Goal: Find contact information: Find contact information

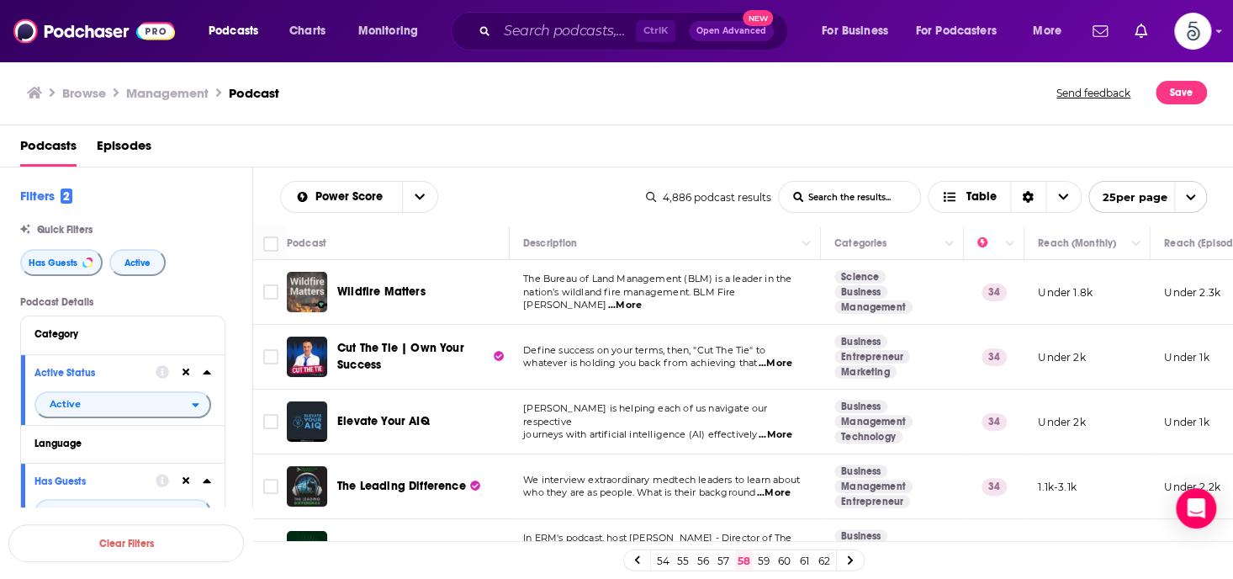
scroll to position [1336, 0]
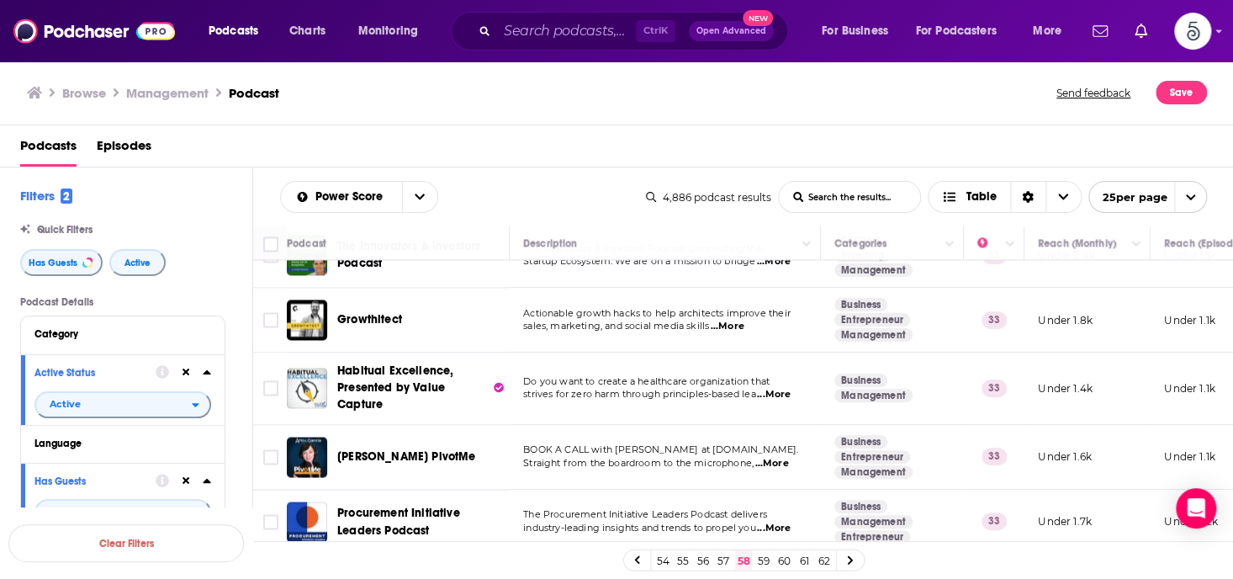
click at [774, 457] on span "...More" at bounding box center [772, 463] width 34 height 13
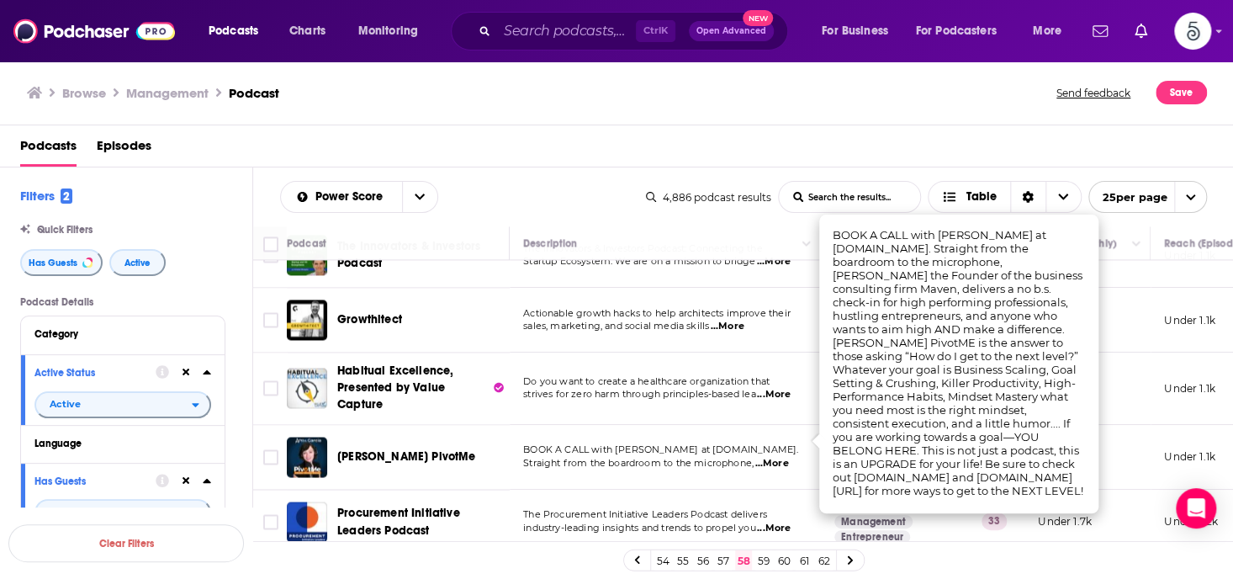
click at [774, 457] on span "...More" at bounding box center [772, 463] width 34 height 13
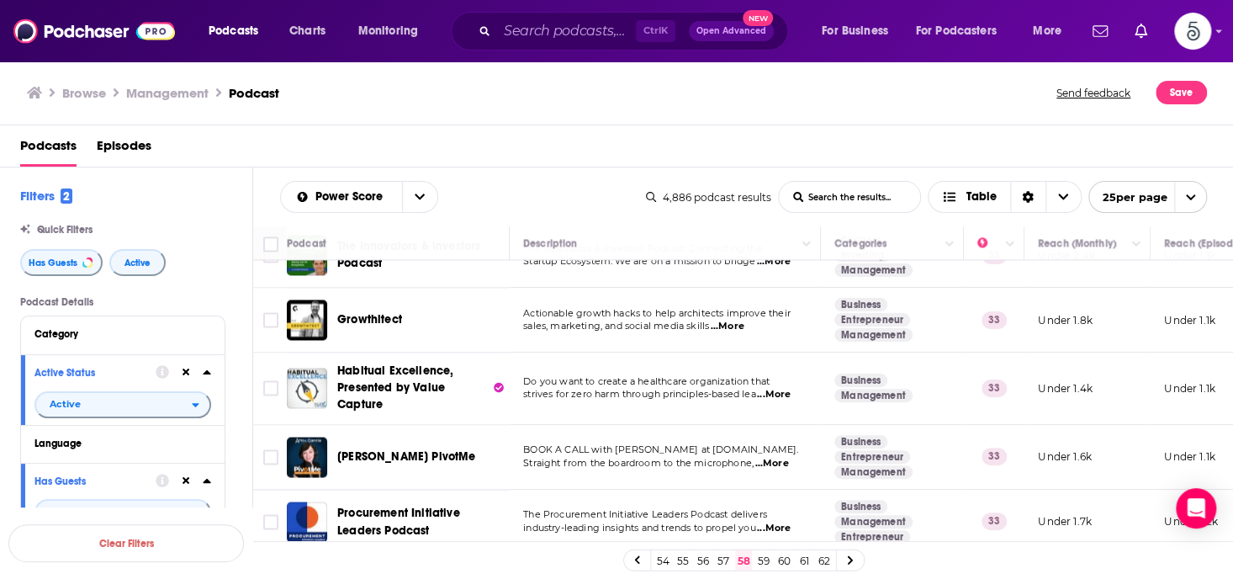
click at [761, 559] on link "59" at bounding box center [764, 560] width 17 height 20
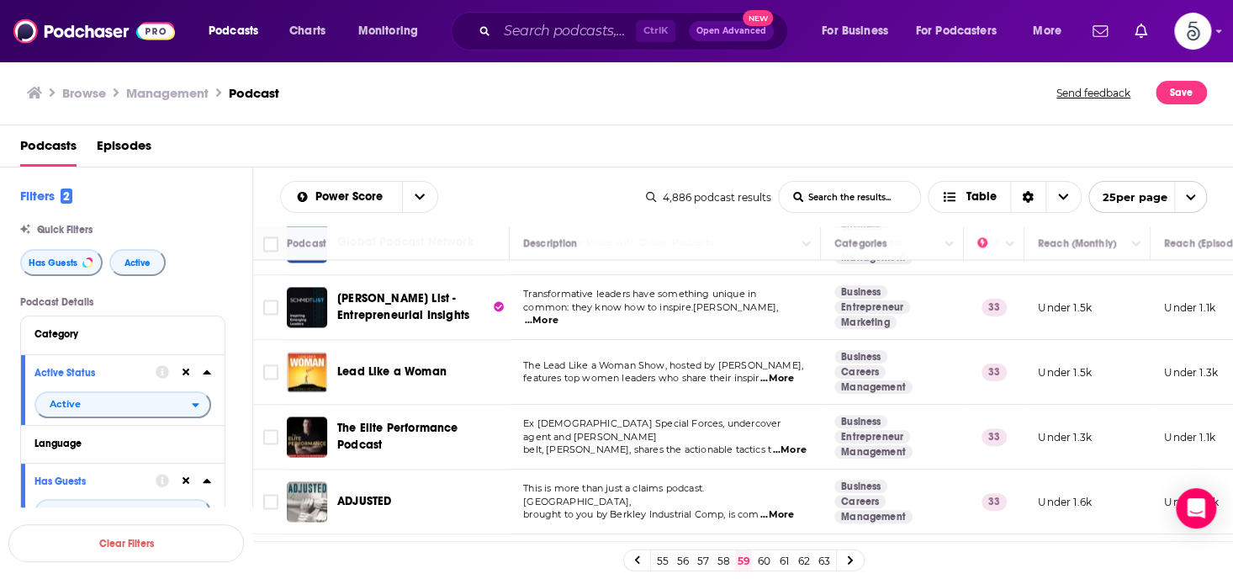
scroll to position [1222, 0]
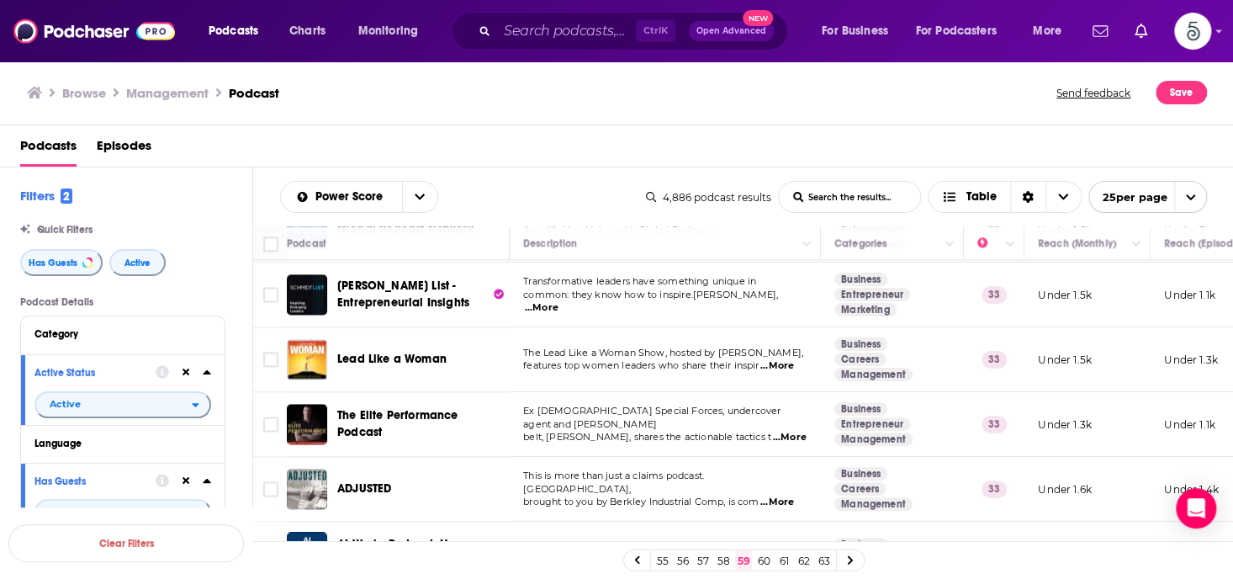
click at [780, 363] on span "...More" at bounding box center [778, 365] width 34 height 13
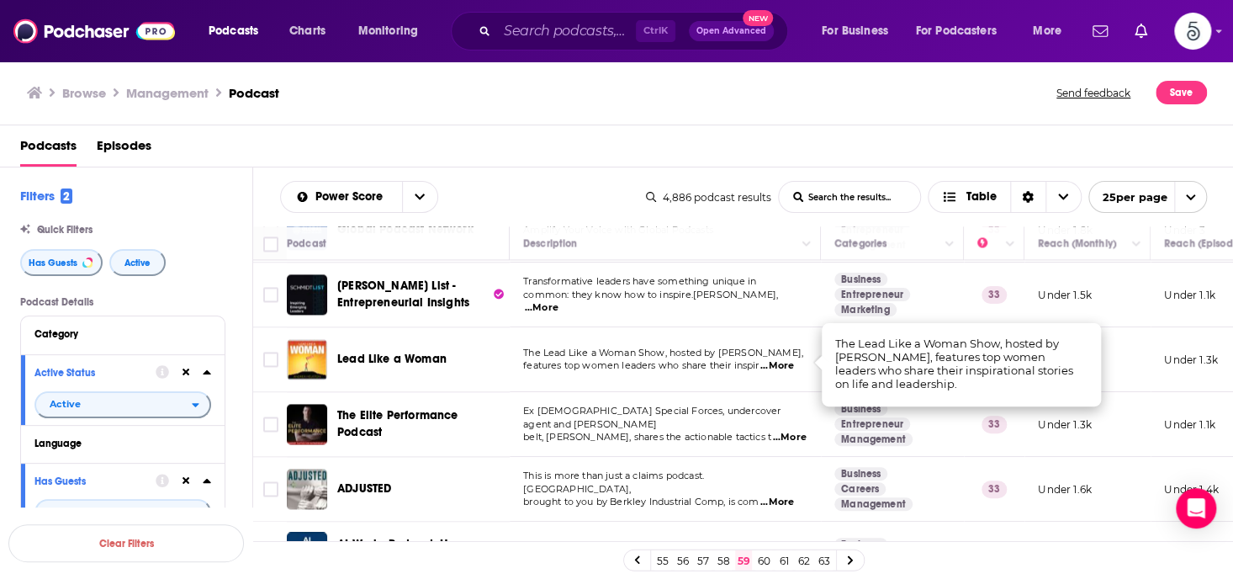
click at [780, 363] on span "...More" at bounding box center [778, 365] width 34 height 13
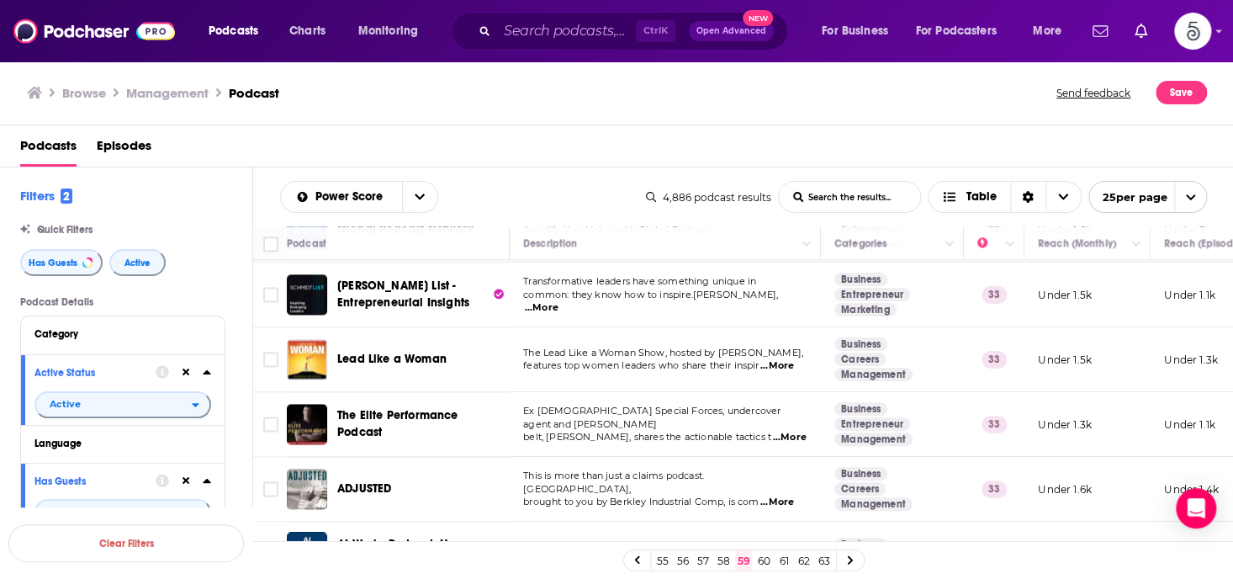
click at [785, 431] on span "...More" at bounding box center [789, 437] width 34 height 13
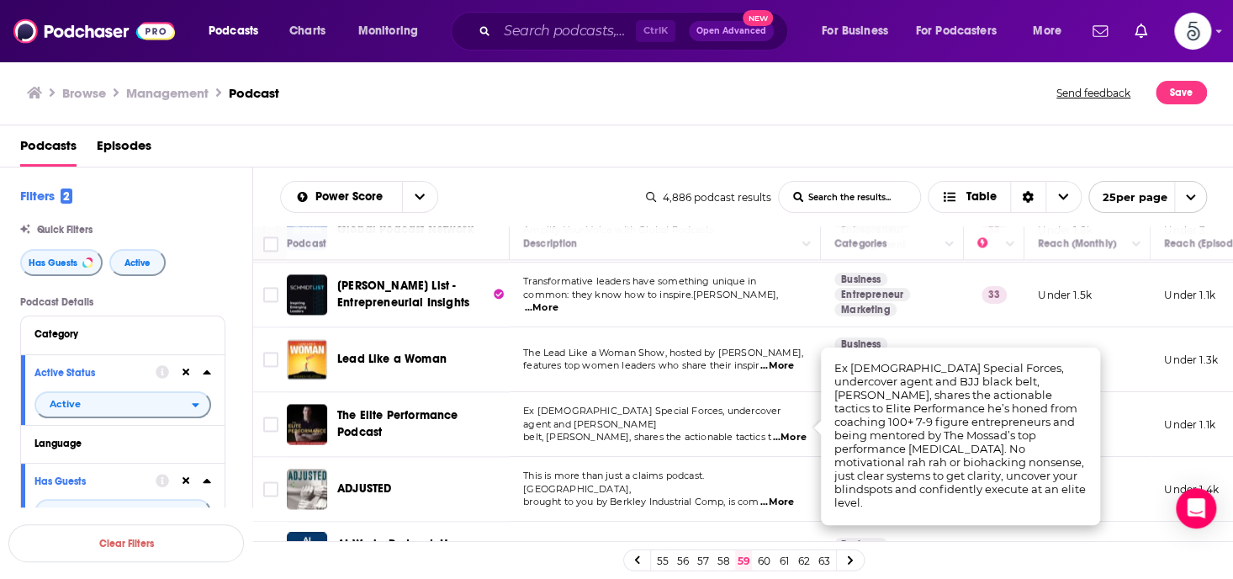
click at [785, 431] on span "...More" at bounding box center [789, 437] width 34 height 13
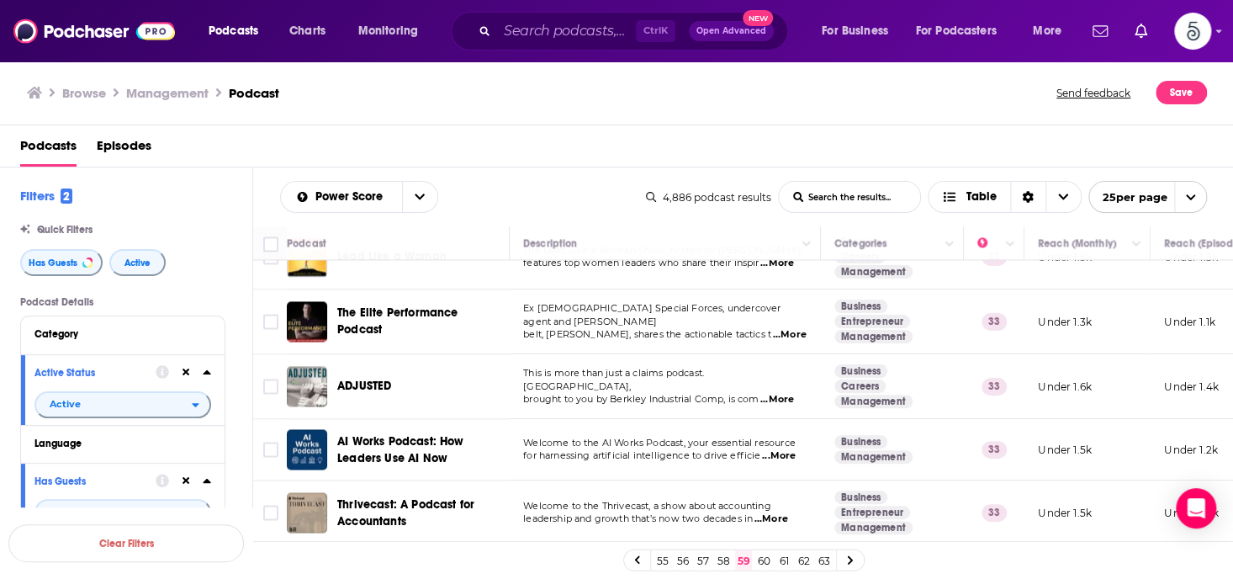
scroll to position [1333, 0]
click at [764, 558] on link "60" at bounding box center [764, 560] width 17 height 20
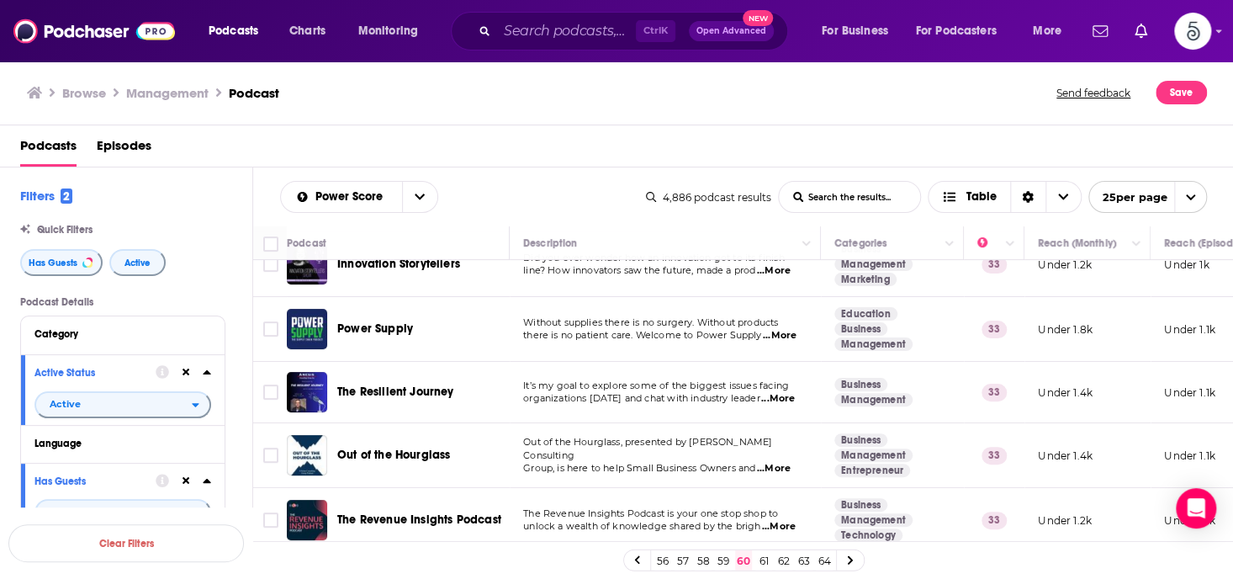
scroll to position [213, 0]
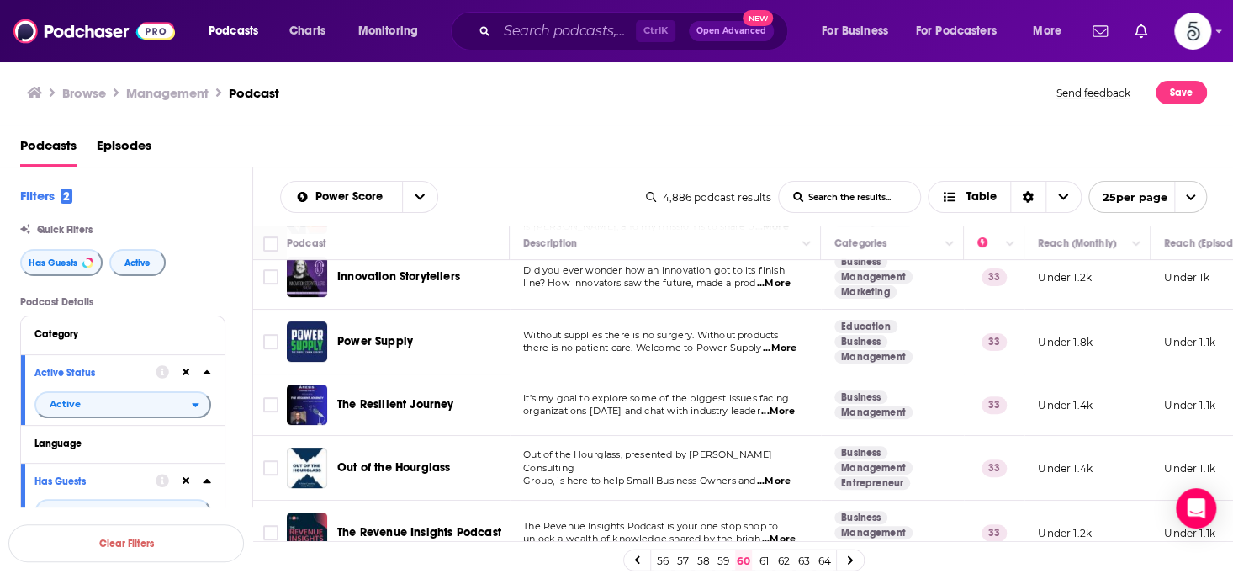
click at [788, 409] on span "...More" at bounding box center [778, 411] width 34 height 13
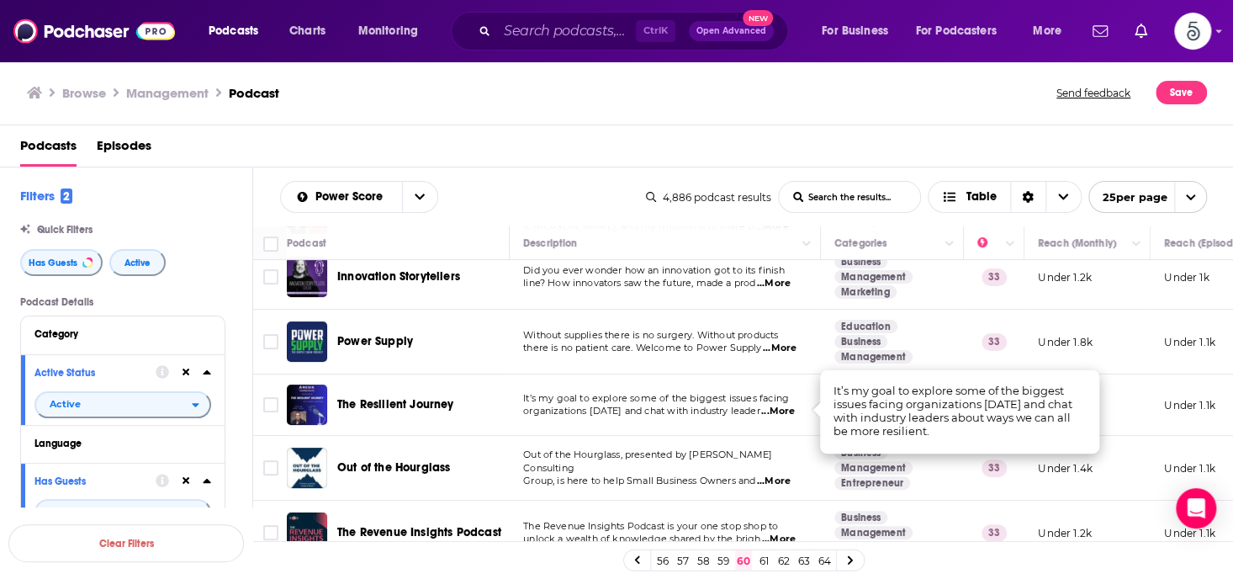
click at [782, 410] on span "...More" at bounding box center [778, 411] width 34 height 13
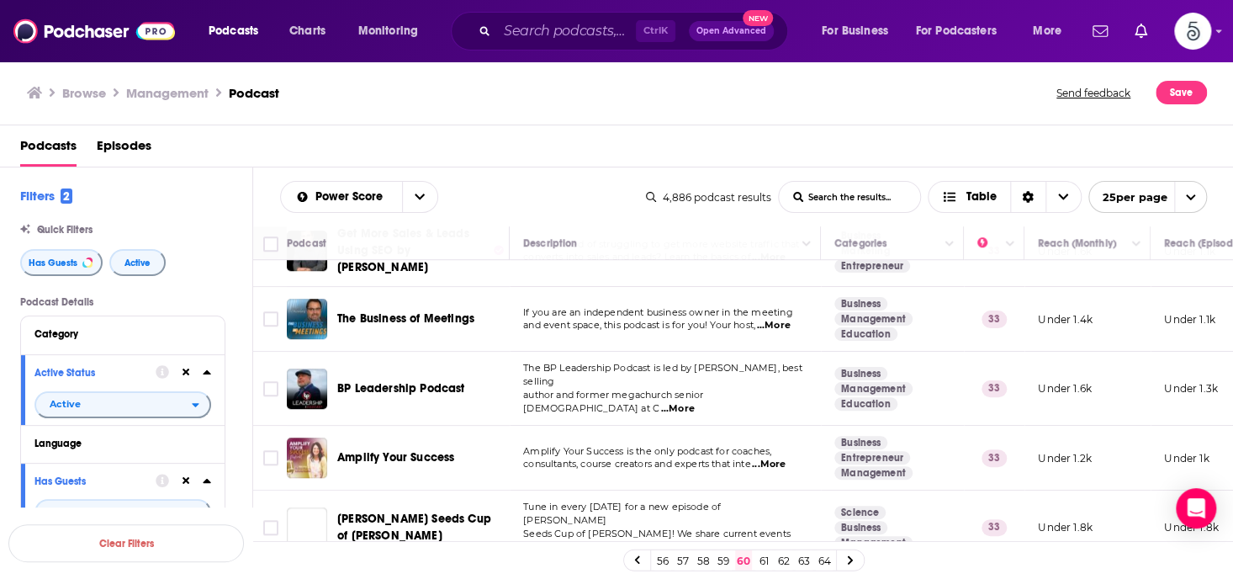
scroll to position [632, 0]
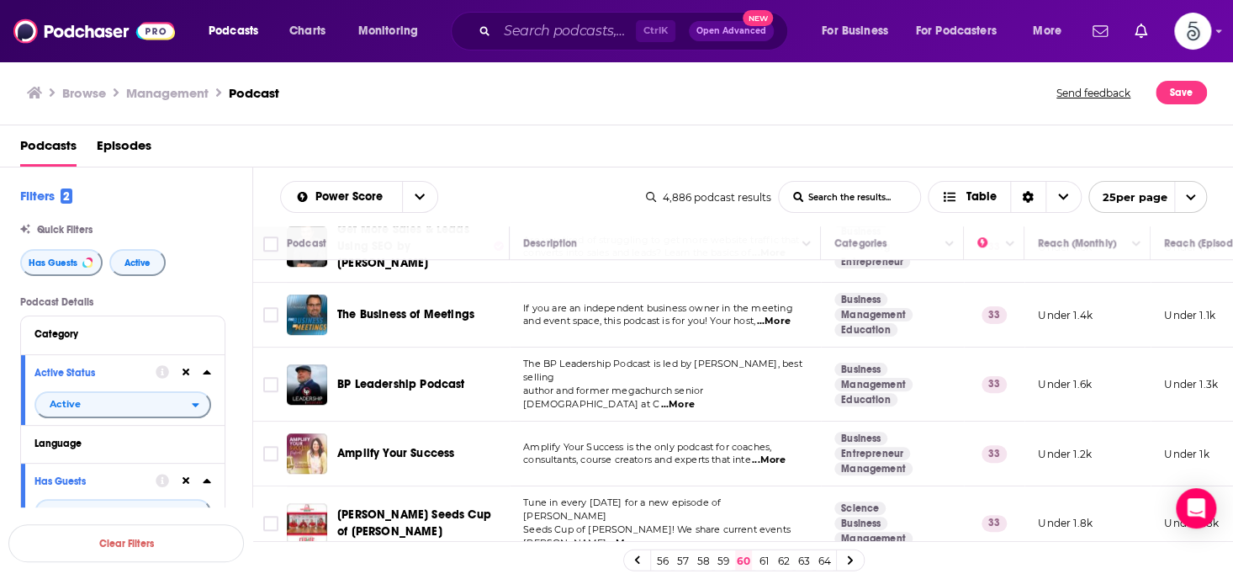
click at [694, 398] on span "...More" at bounding box center [677, 404] width 34 height 13
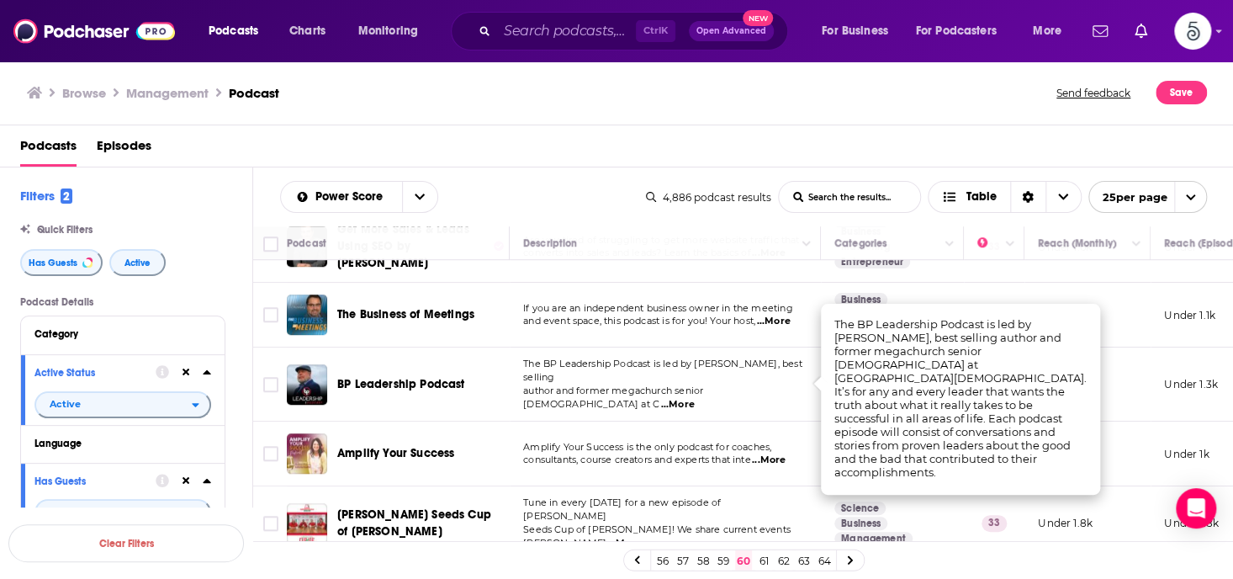
click at [694, 398] on span "...More" at bounding box center [677, 404] width 34 height 13
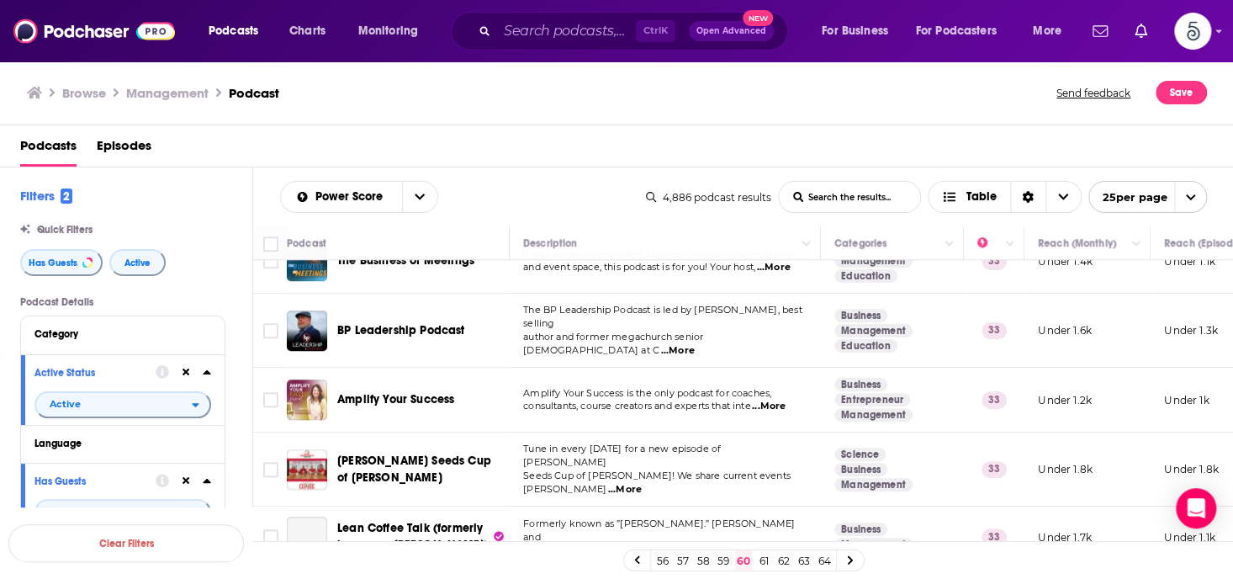
scroll to position [690, 0]
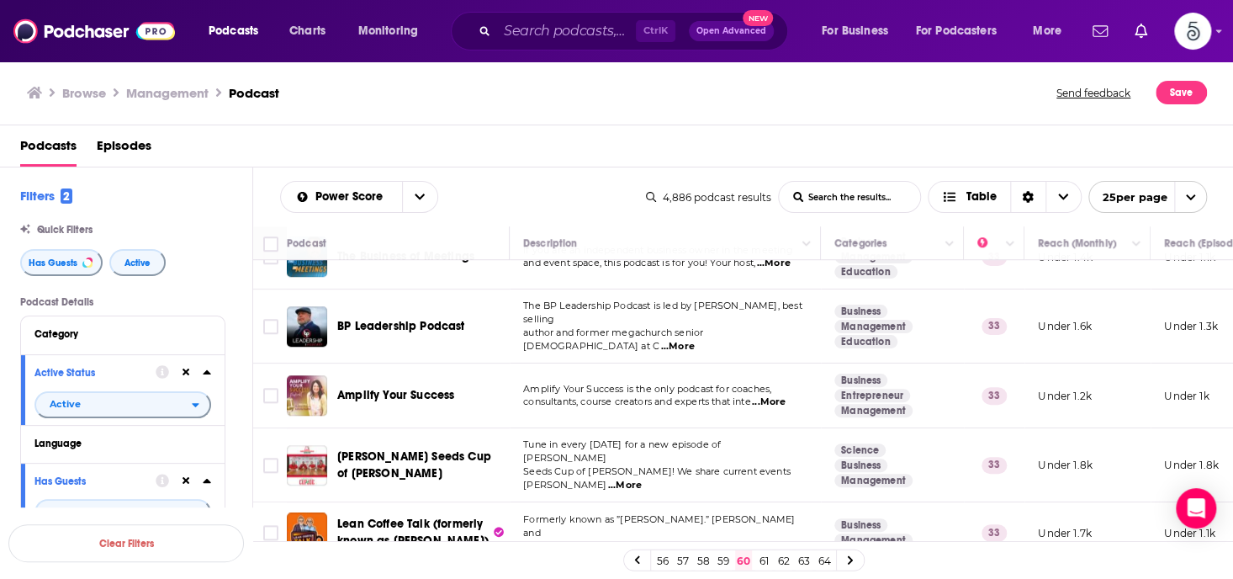
click at [777, 395] on span "...More" at bounding box center [769, 401] width 34 height 13
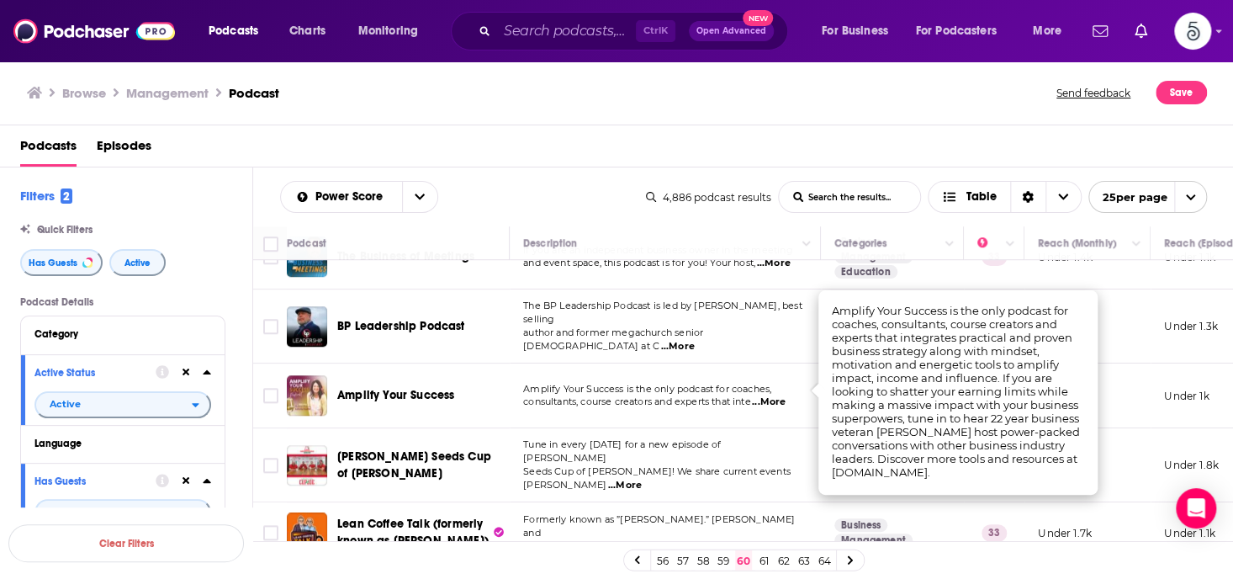
click at [777, 395] on span "...More" at bounding box center [769, 401] width 34 height 13
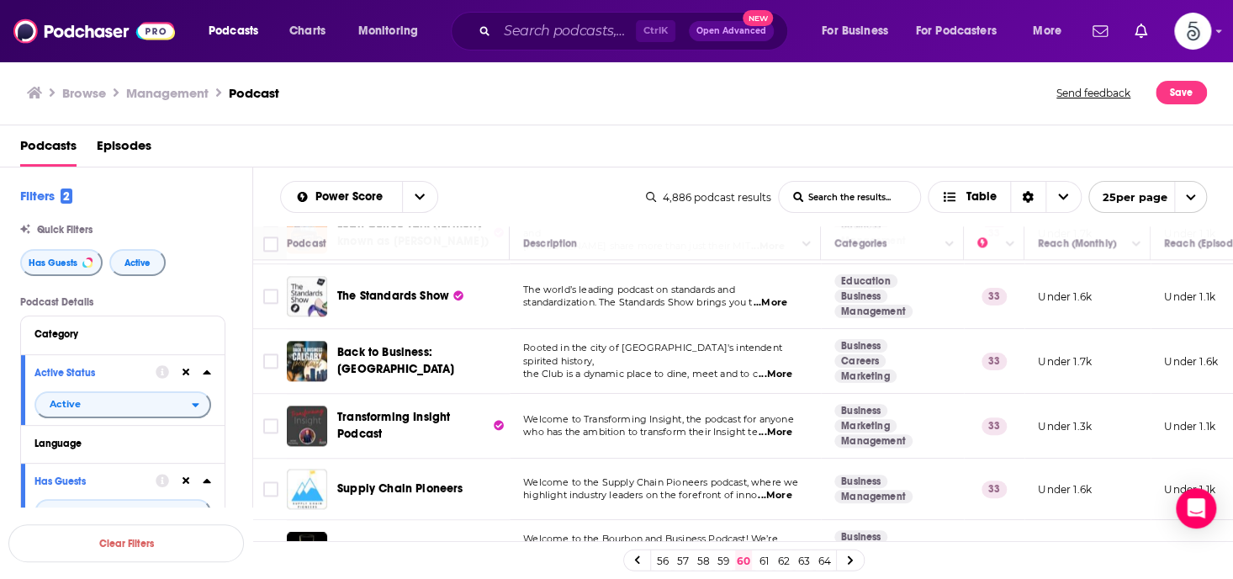
scroll to position [1010, 0]
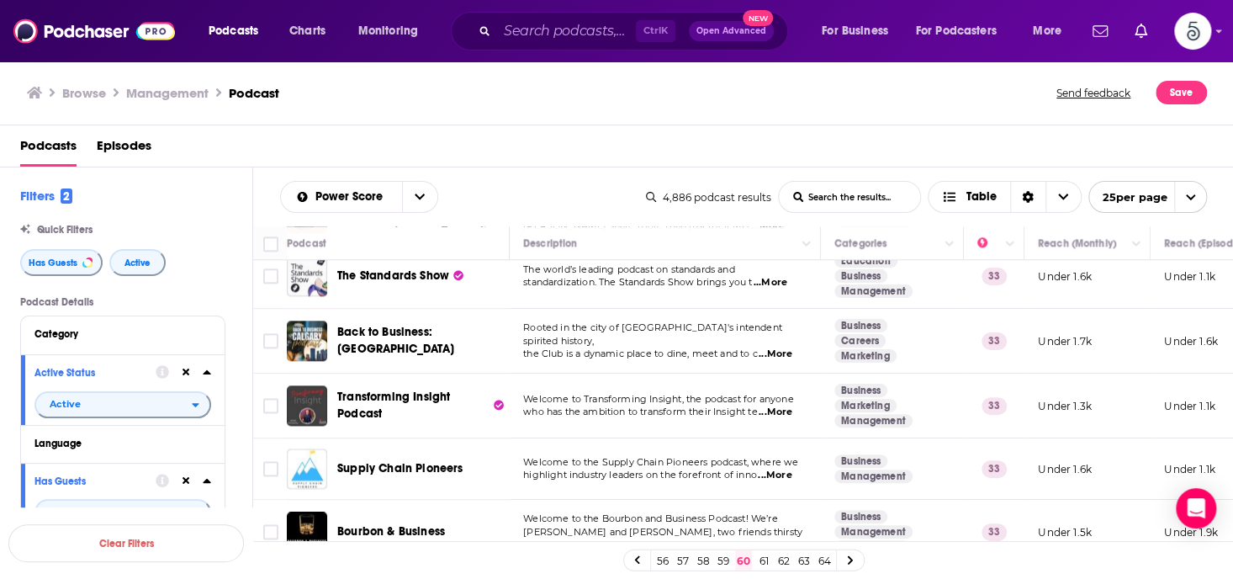
click at [781, 406] on span "...More" at bounding box center [776, 412] width 34 height 13
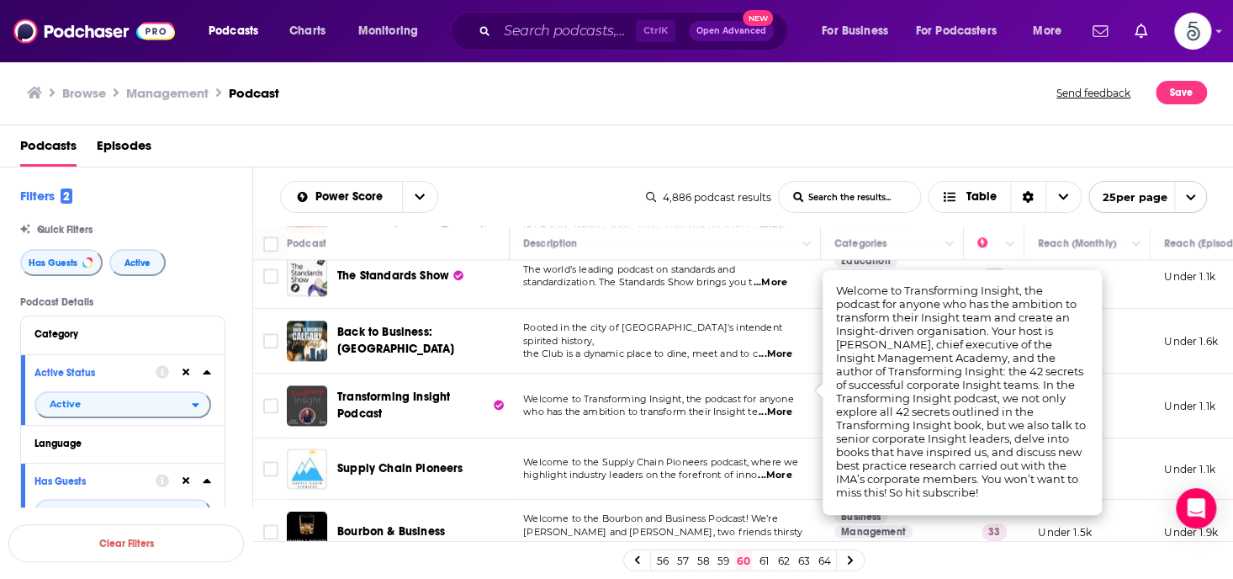
click at [781, 406] on span "...More" at bounding box center [776, 412] width 34 height 13
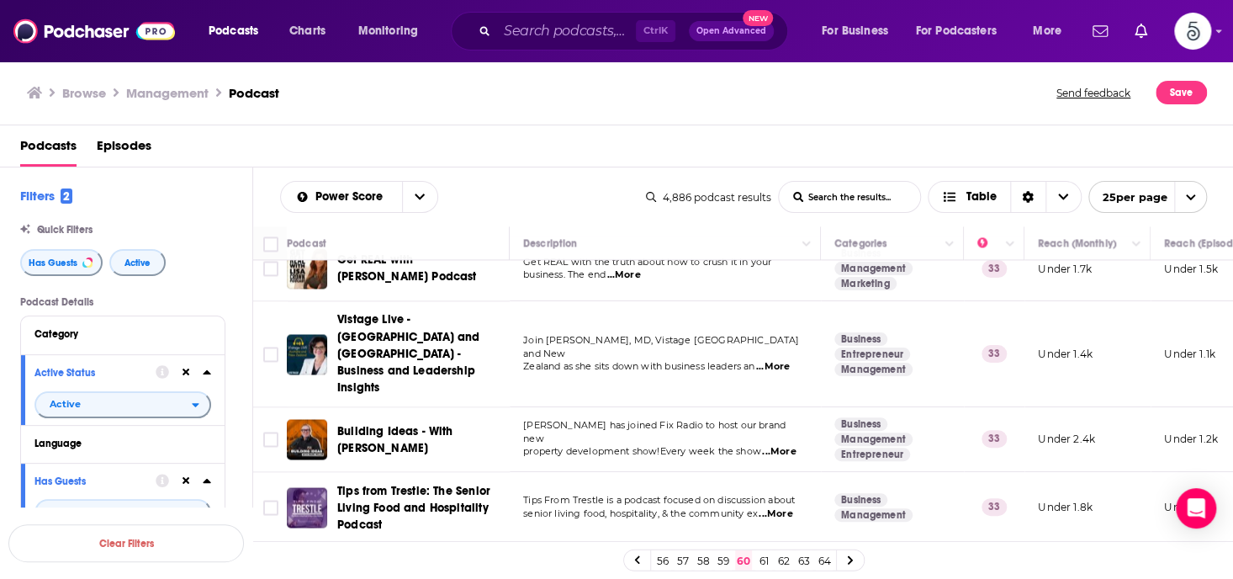
scroll to position [1356, 0]
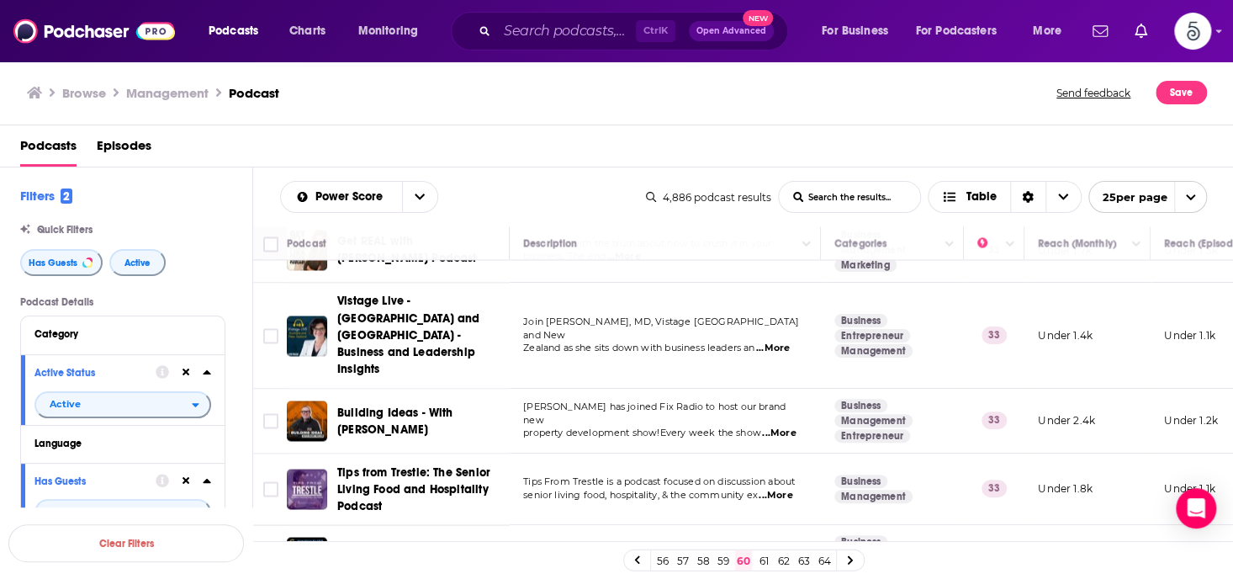
click at [761, 555] on link "61" at bounding box center [764, 560] width 17 height 20
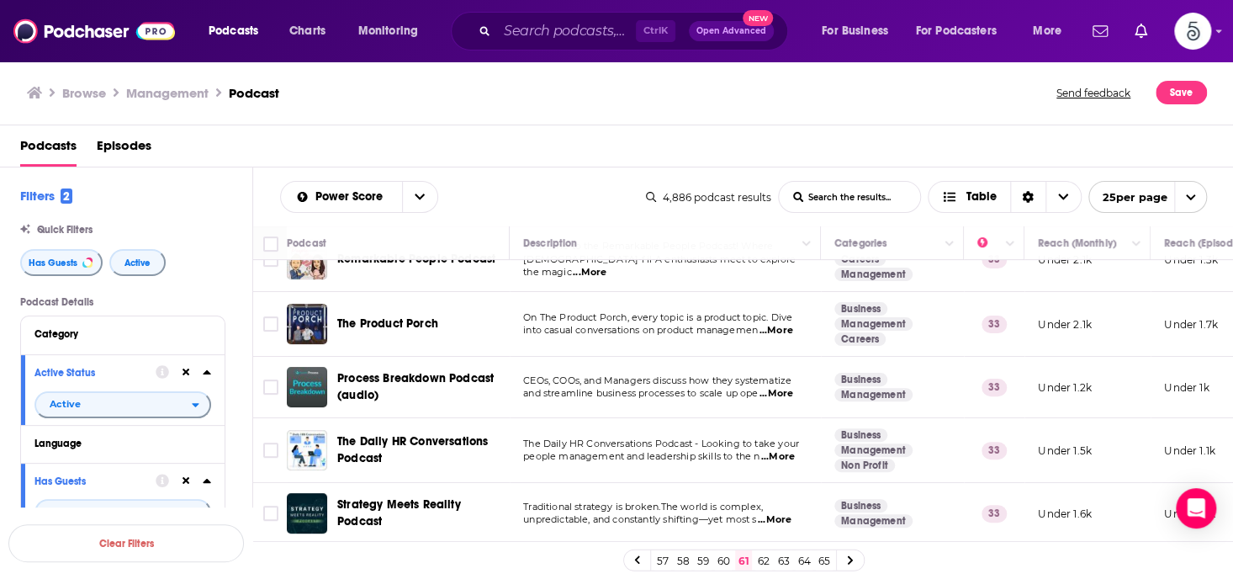
scroll to position [239, 0]
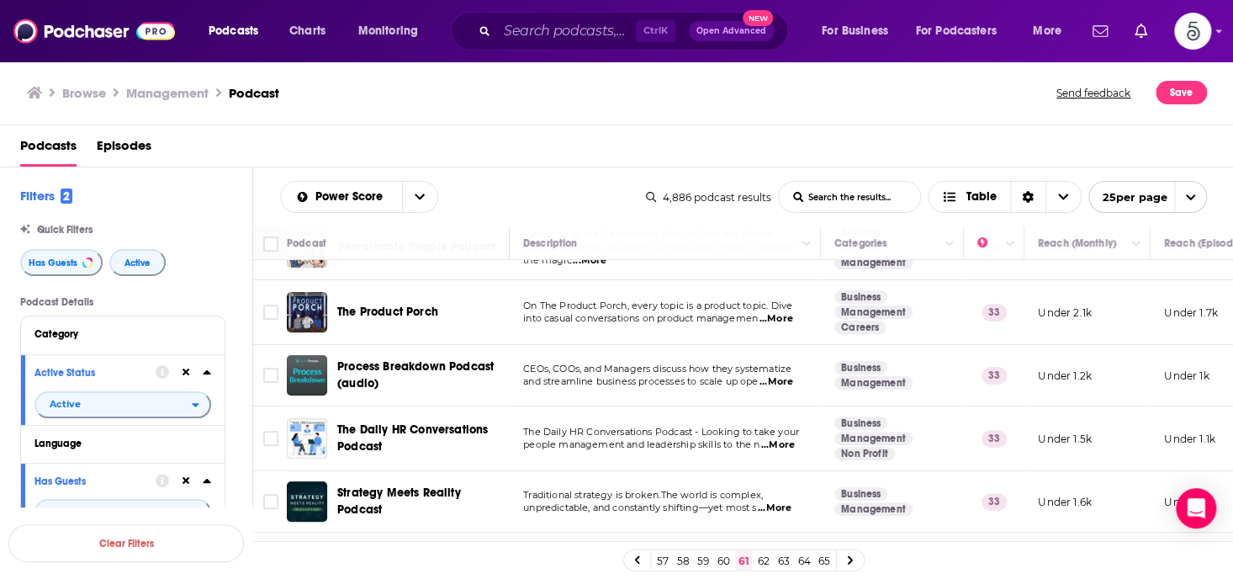
click at [785, 441] on span "...More" at bounding box center [778, 444] width 34 height 13
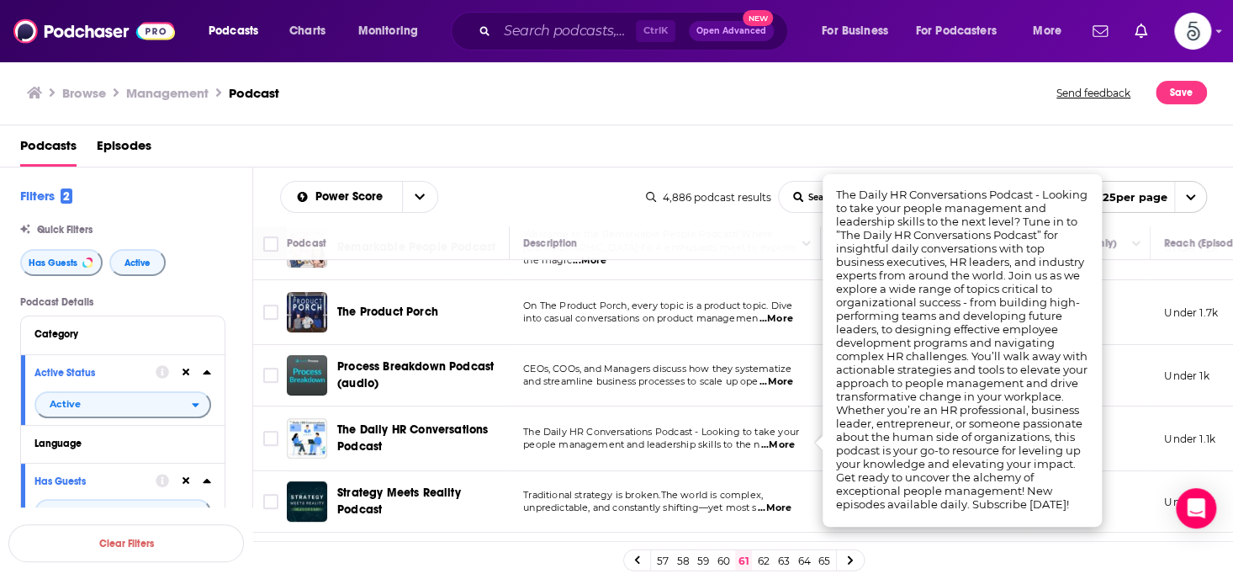
click at [785, 441] on span "...More" at bounding box center [778, 444] width 34 height 13
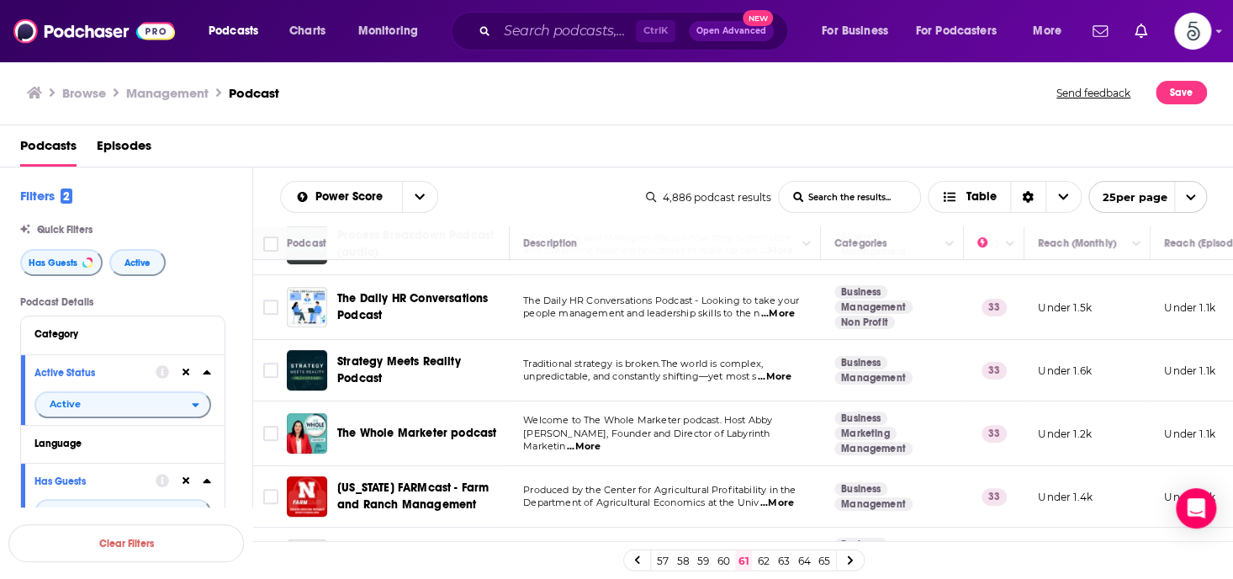
scroll to position [390, 0]
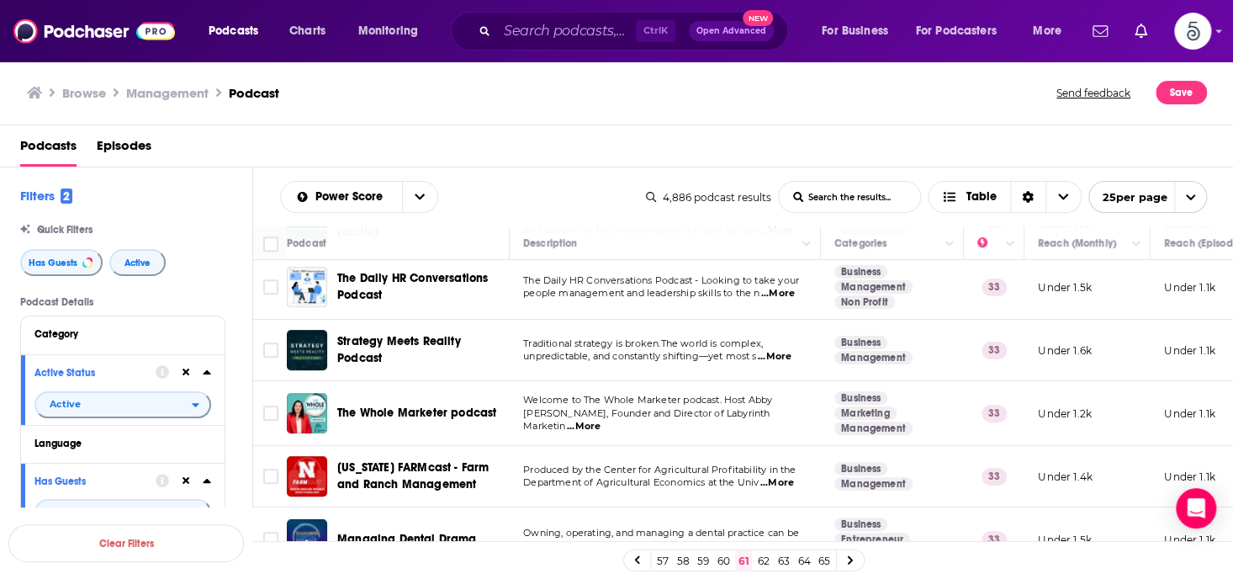
click at [783, 356] on span "...More" at bounding box center [775, 356] width 34 height 13
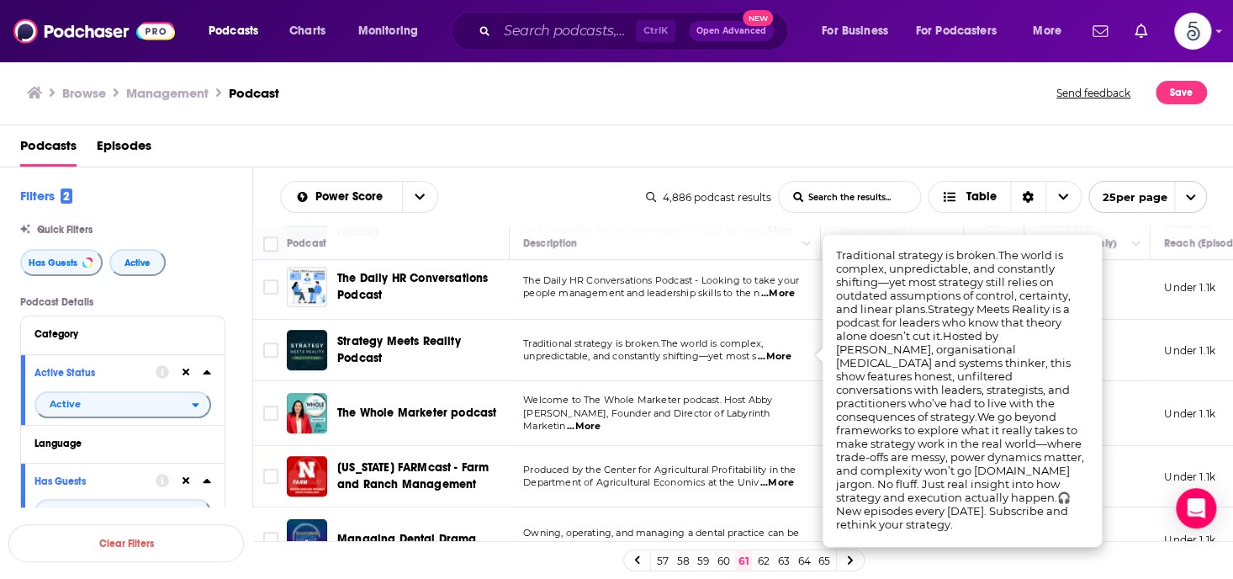
click at [783, 356] on span "...More" at bounding box center [775, 356] width 34 height 13
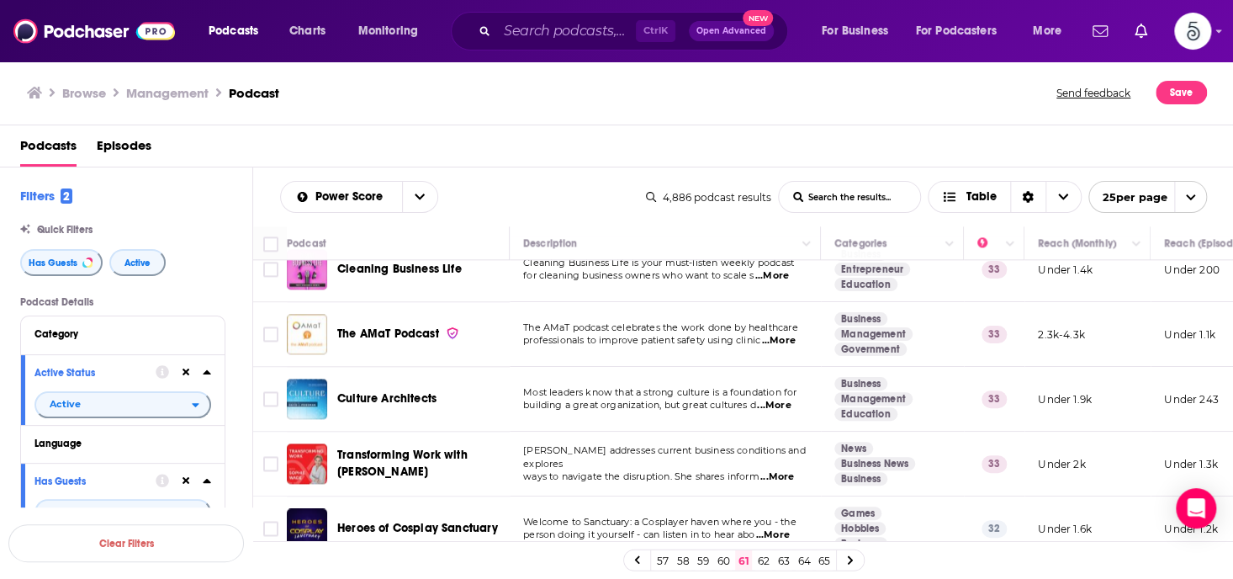
scroll to position [1090, 0]
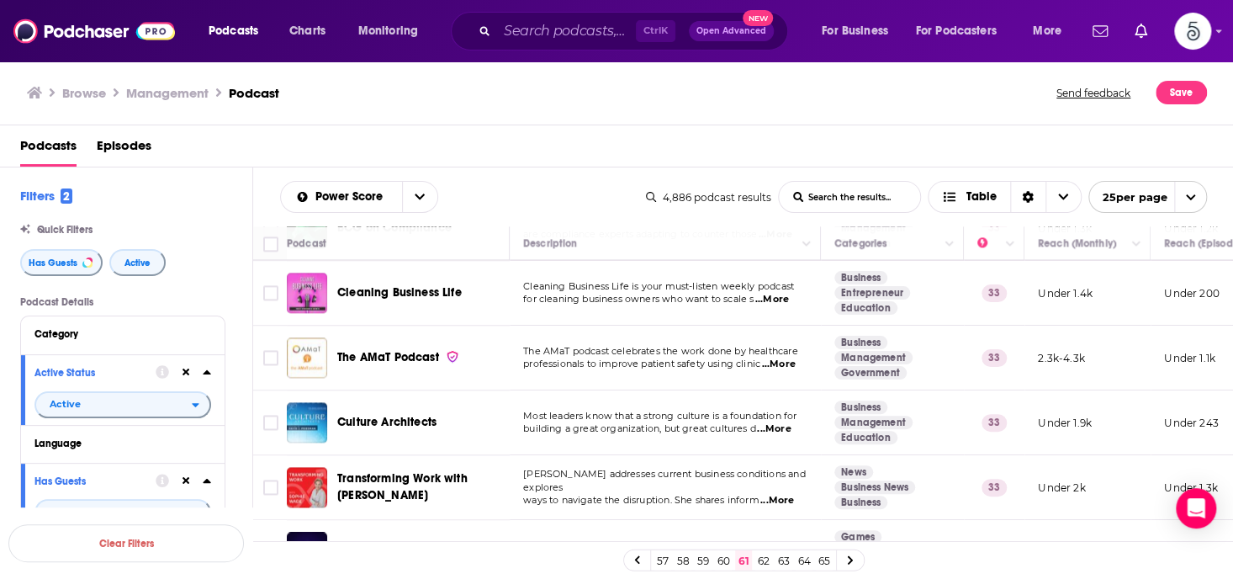
click at [782, 423] on span "...More" at bounding box center [774, 428] width 34 height 13
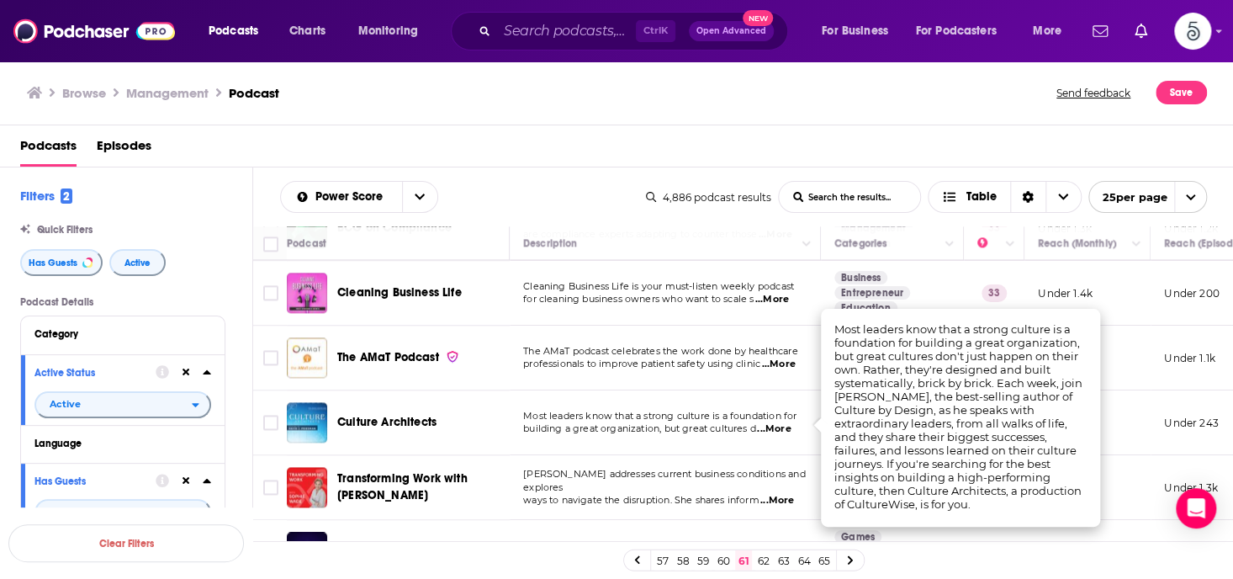
click at [782, 423] on span "...More" at bounding box center [774, 428] width 34 height 13
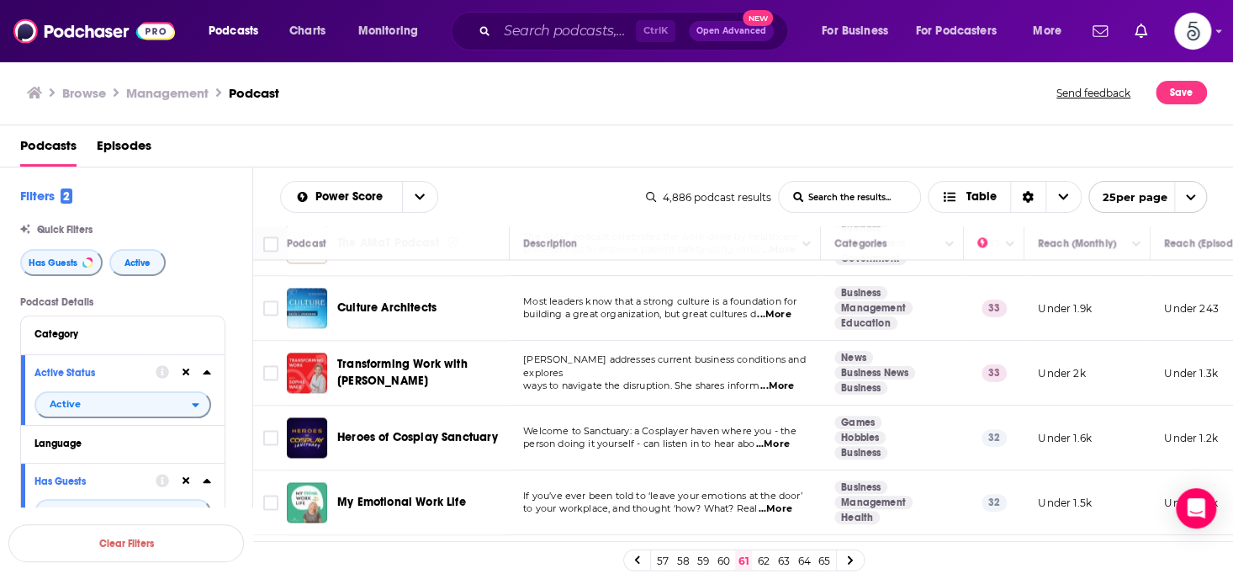
scroll to position [1176, 0]
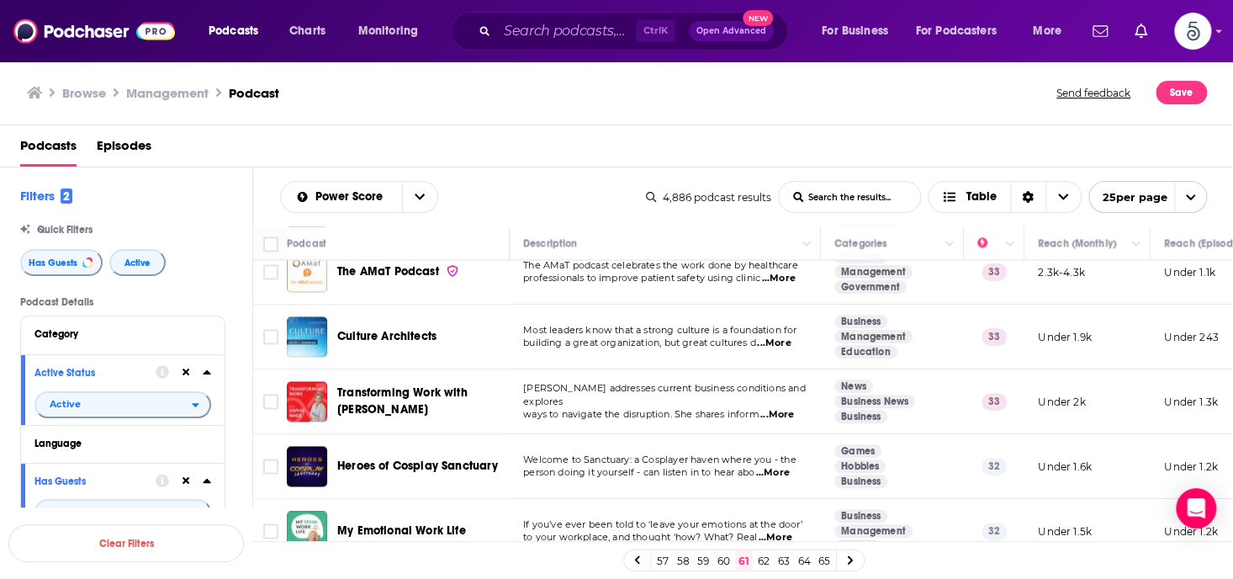
click at [784, 408] on span "...More" at bounding box center [778, 414] width 34 height 13
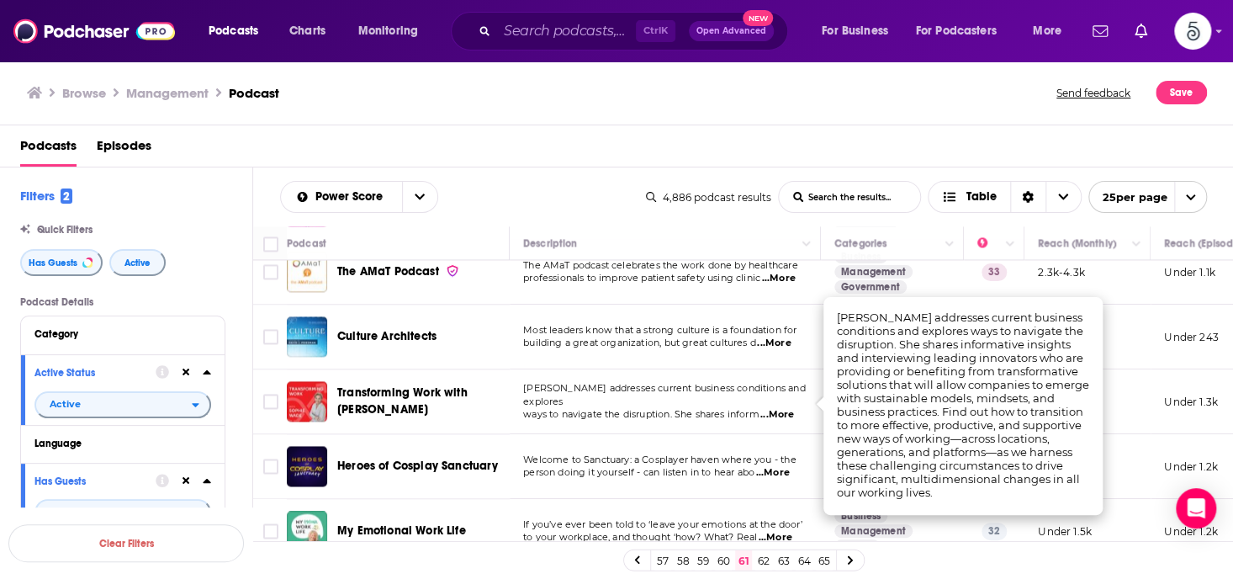
click at [784, 408] on span "...More" at bounding box center [778, 414] width 34 height 13
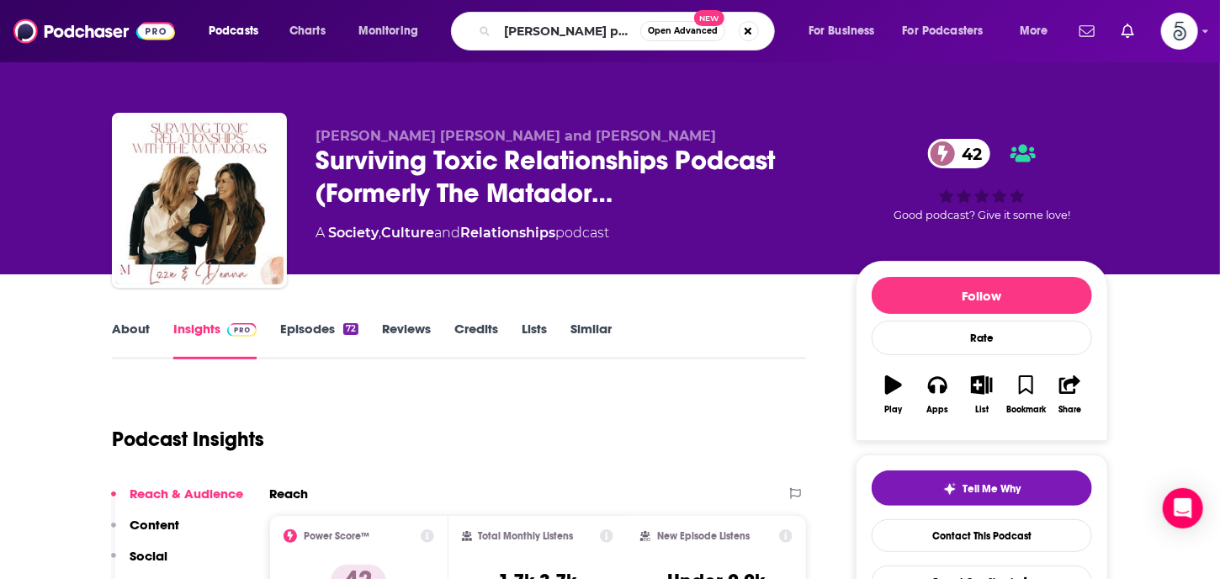
scroll to position [0, 10]
type input "[PERSON_NAME] pivot me"
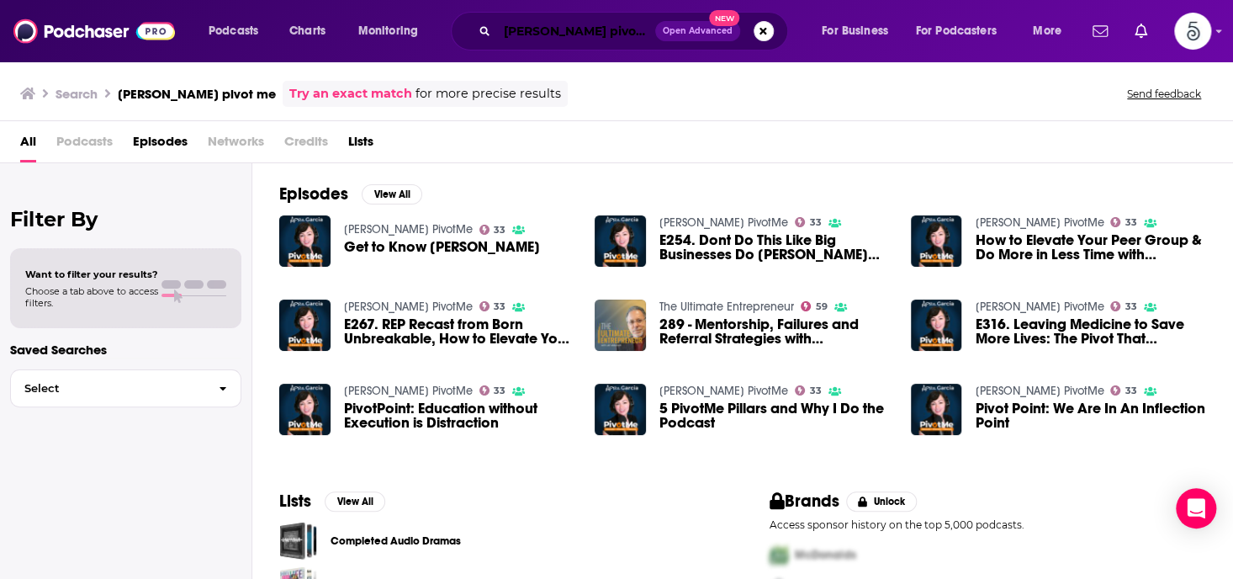
click at [620, 29] on input "[PERSON_NAME] pivot me" at bounding box center [576, 31] width 158 height 27
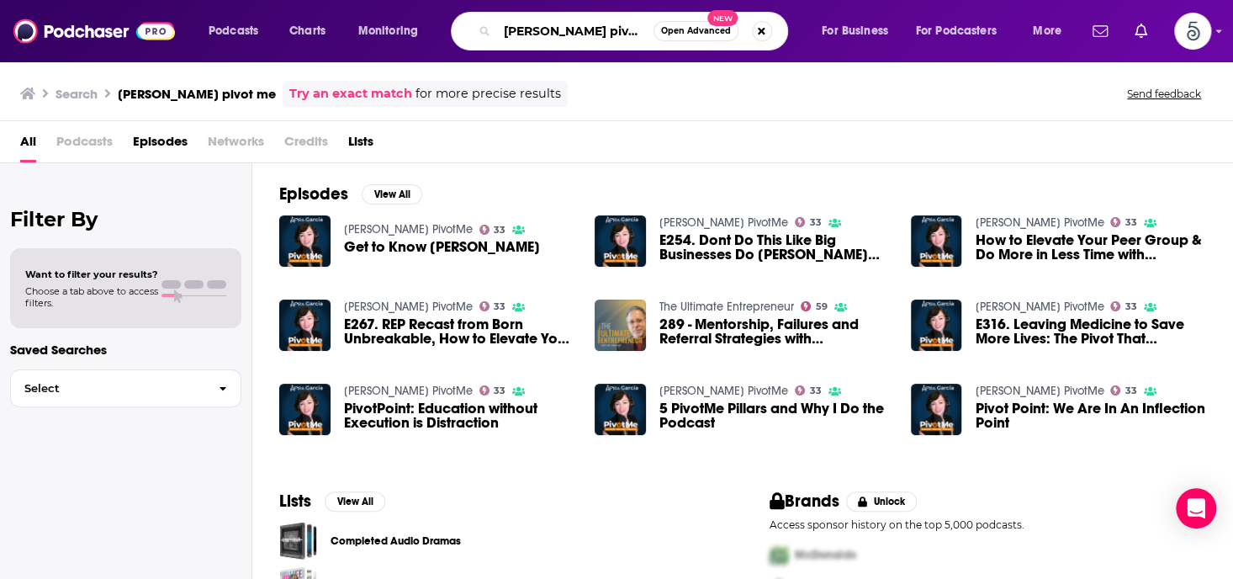
click at [620, 29] on input "[PERSON_NAME] pivot me" at bounding box center [575, 31] width 156 height 27
type input "[PERSON_NAME] pivotme"
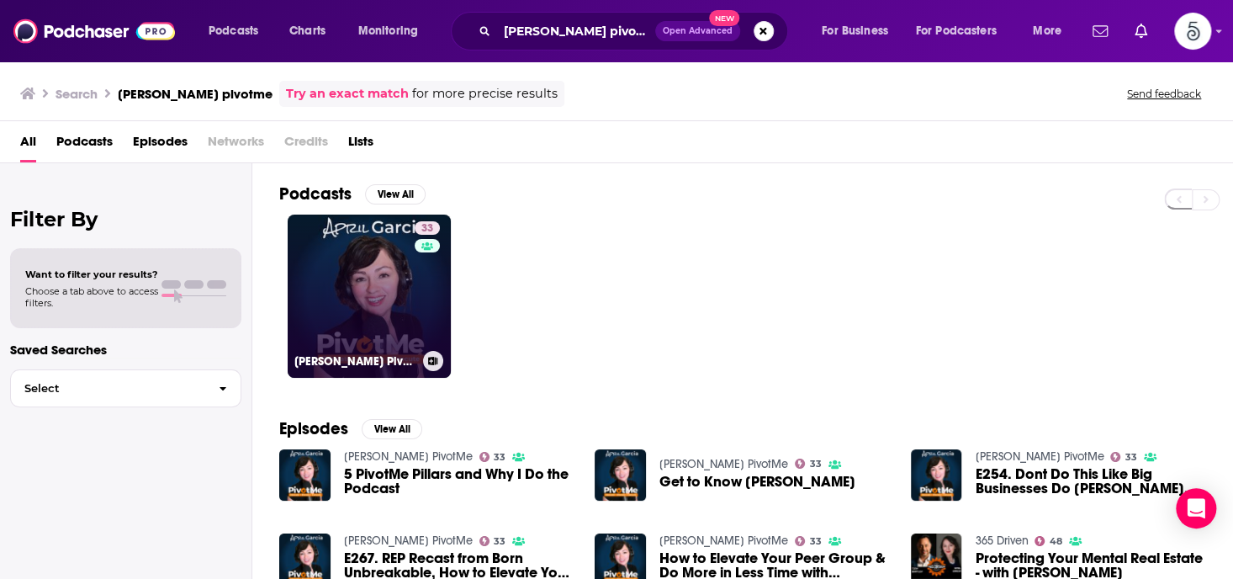
click at [397, 267] on link "33 [PERSON_NAME] PivotMe" at bounding box center [369, 296] width 163 height 163
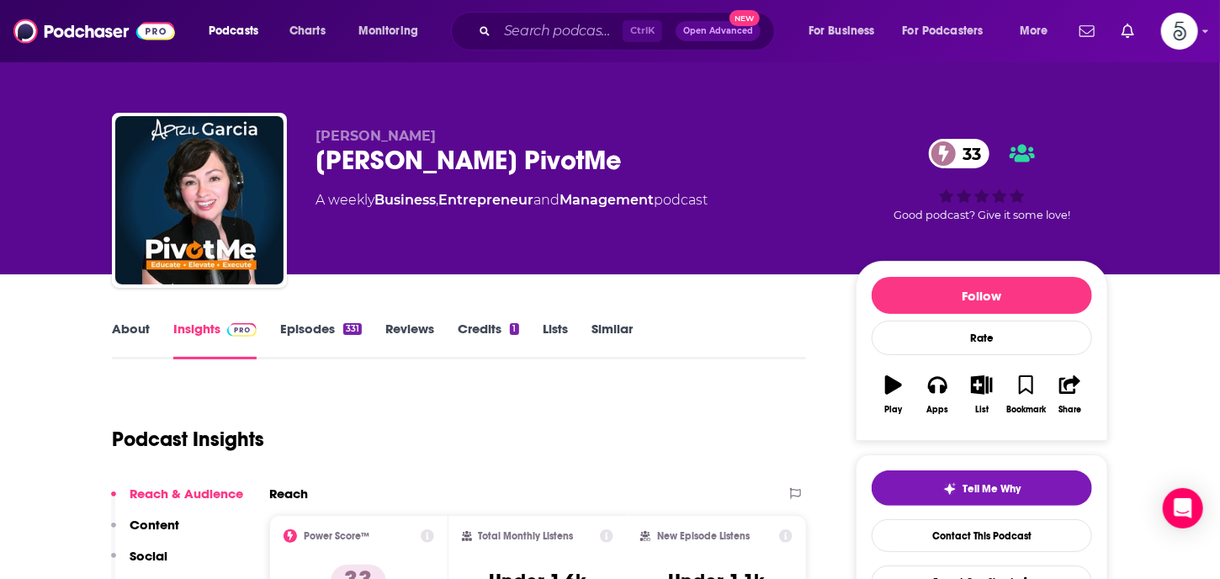
click at [311, 331] on link "Episodes 331" at bounding box center [321, 340] width 82 height 39
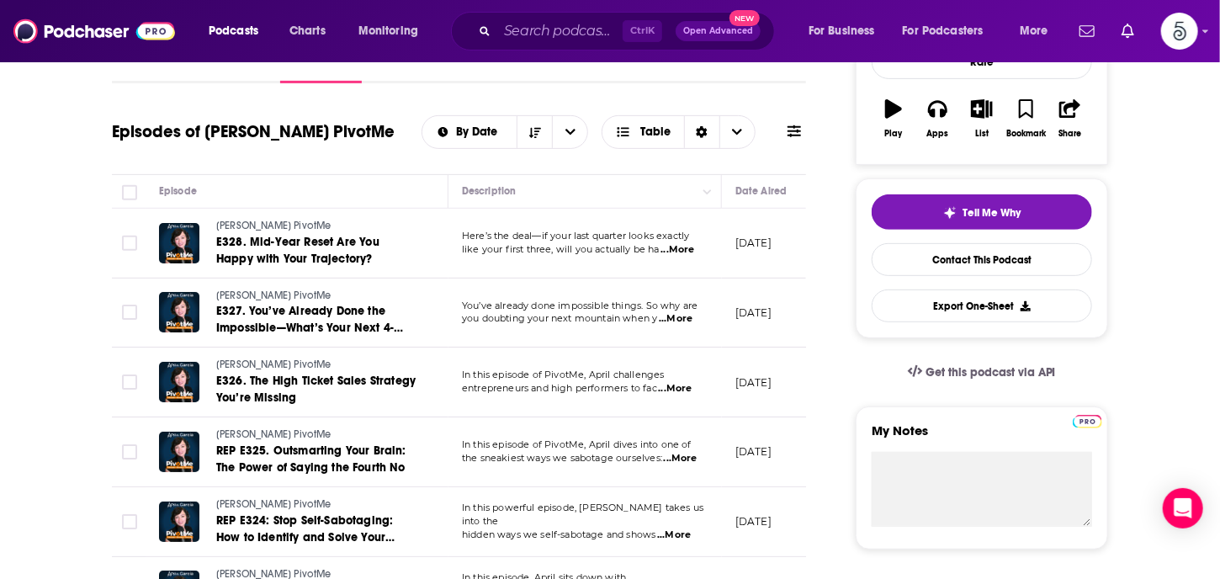
scroll to position [10, 0]
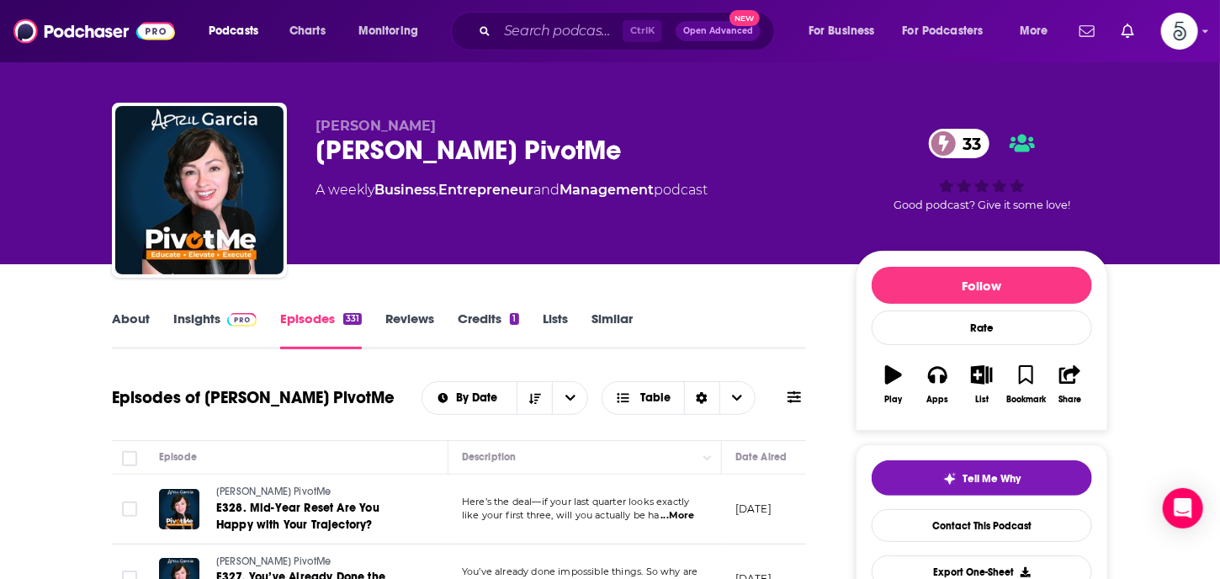
click at [194, 319] on link "Insights" at bounding box center [214, 329] width 83 height 39
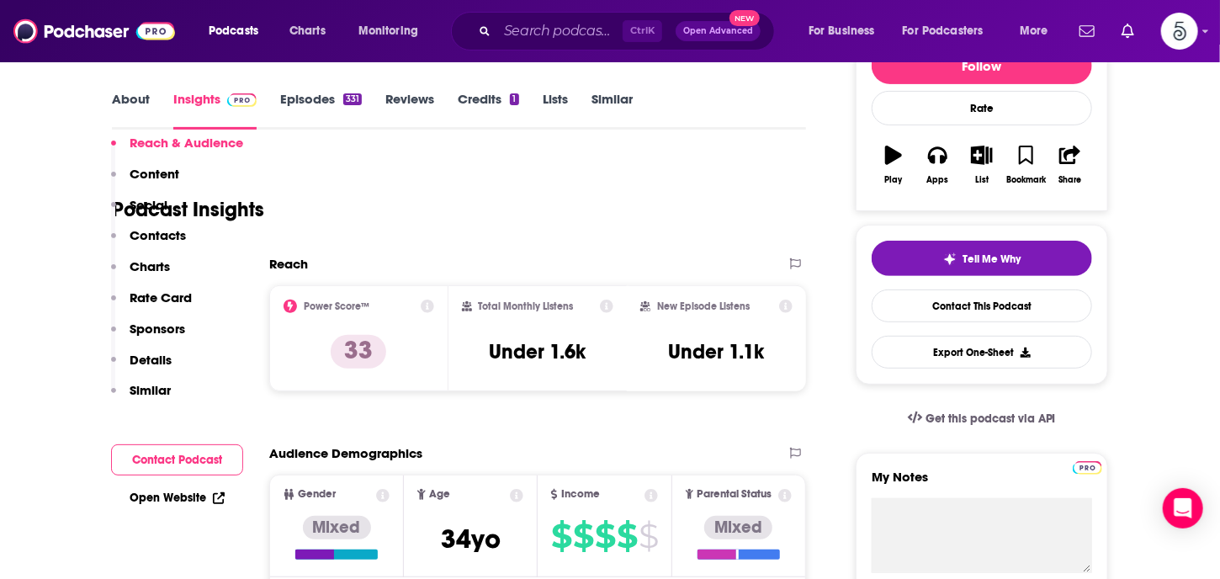
scroll to position [370, 0]
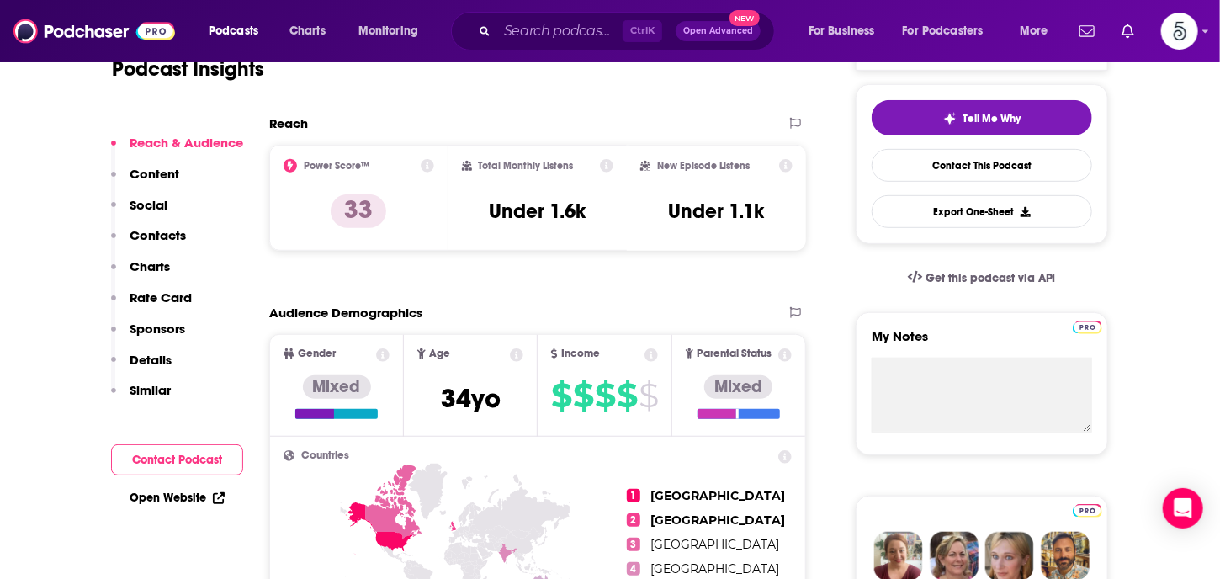
click at [165, 237] on p "Contacts" at bounding box center [158, 235] width 56 height 16
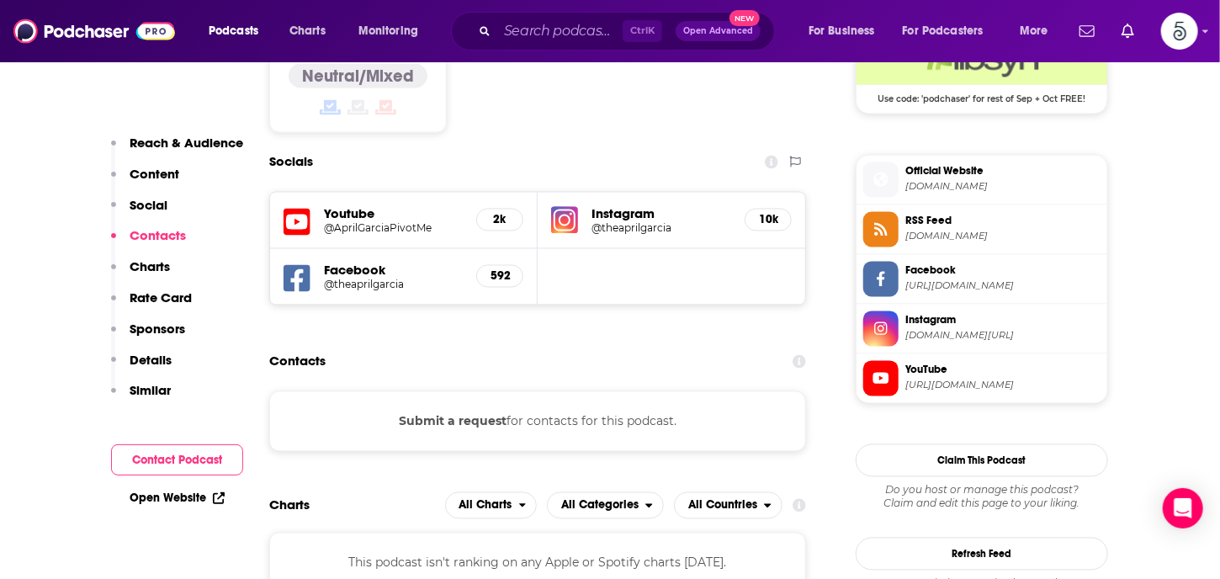
scroll to position [1444, 0]
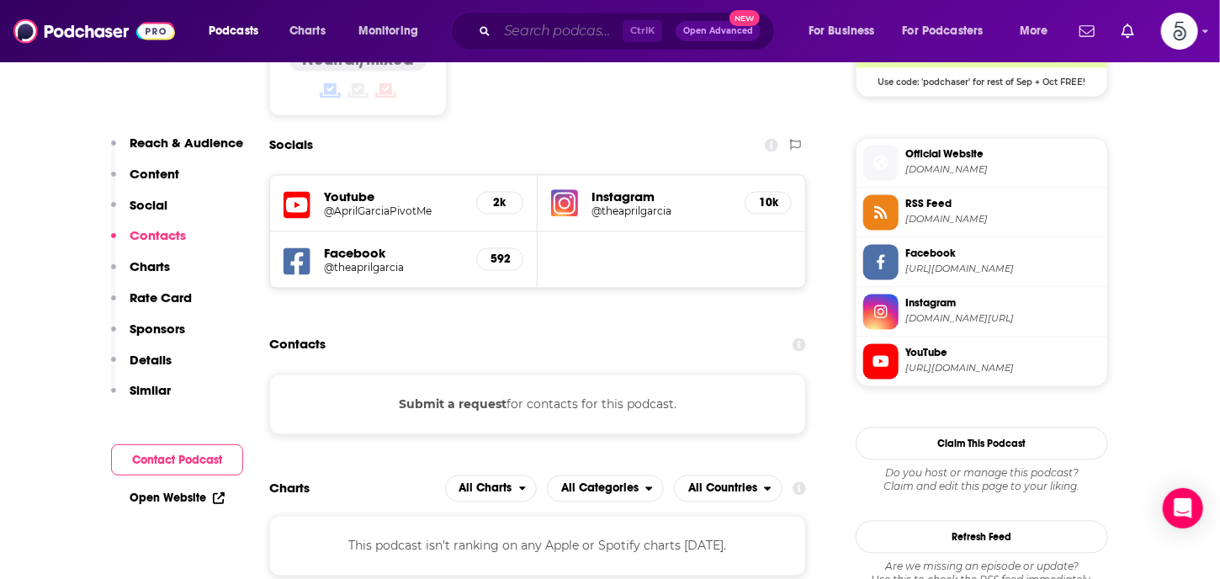
click at [532, 34] on input "Search podcasts, credits, & more..." at bounding box center [559, 31] width 125 height 27
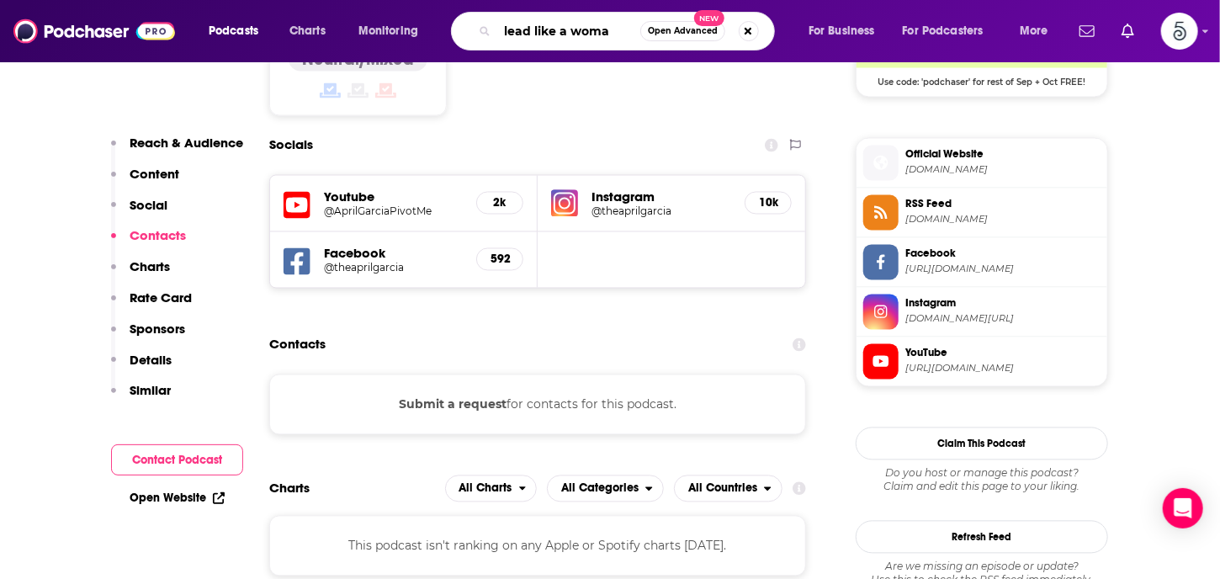
type input "lead like a woman"
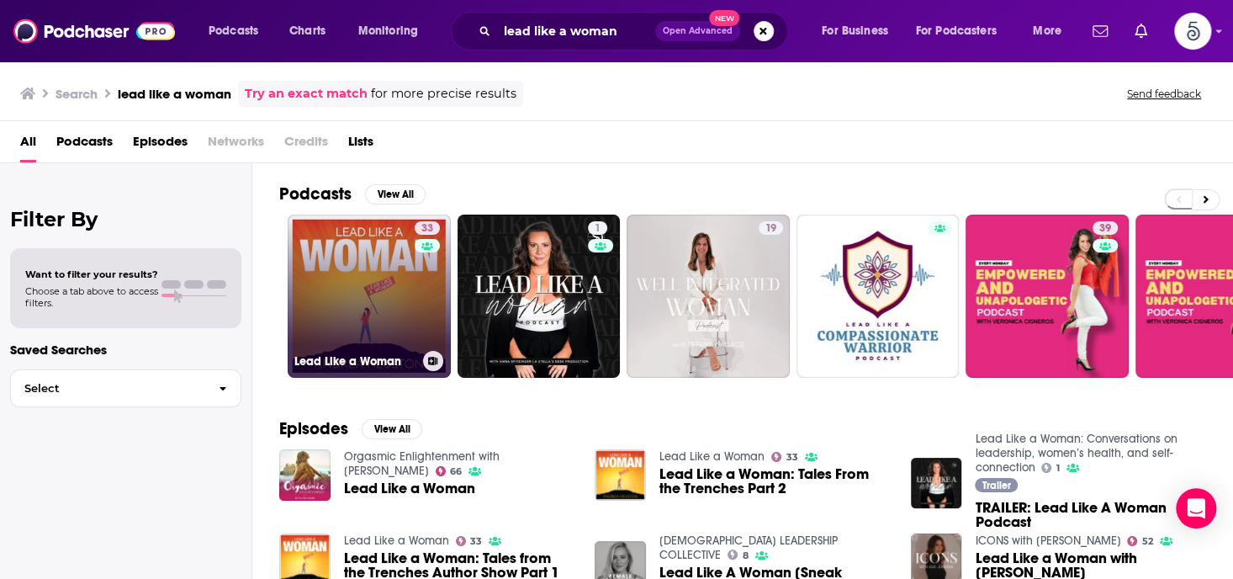
click at [392, 282] on link "33 Lead Like a Woman" at bounding box center [369, 296] width 163 height 163
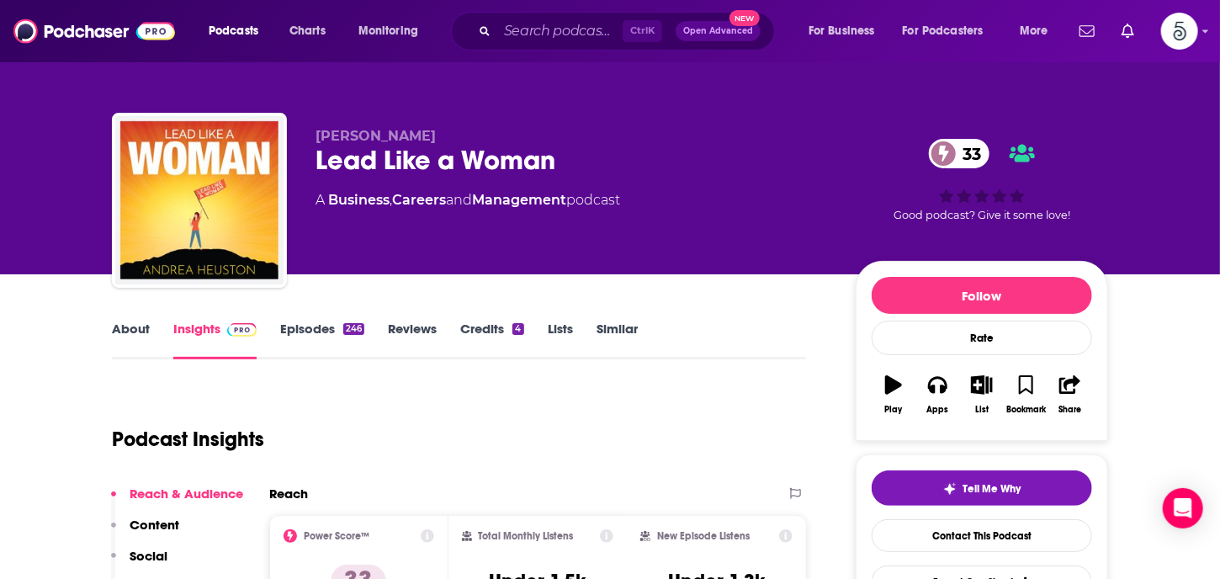
click at [305, 328] on link "Episodes 246" at bounding box center [322, 340] width 84 height 39
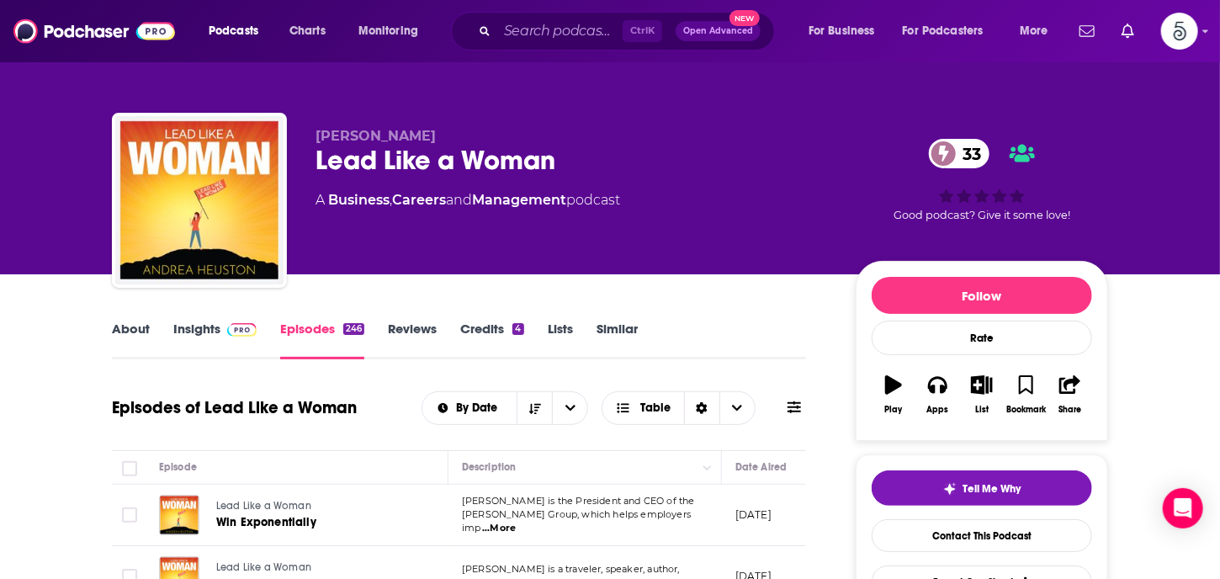
click at [201, 324] on link "Insights" at bounding box center [214, 340] width 83 height 39
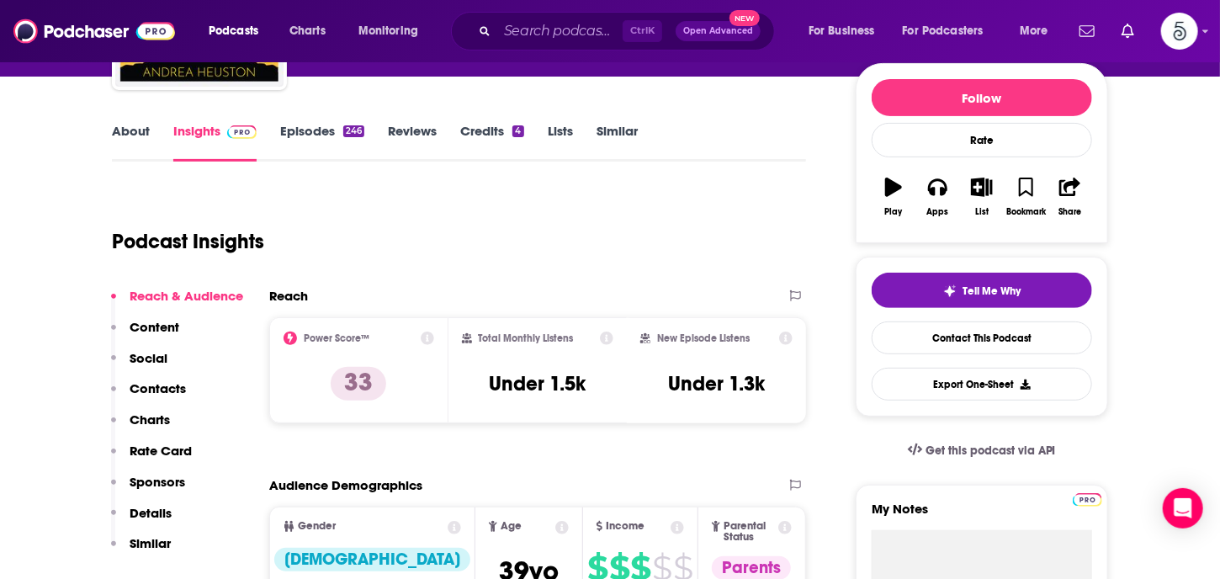
scroll to position [209, 0]
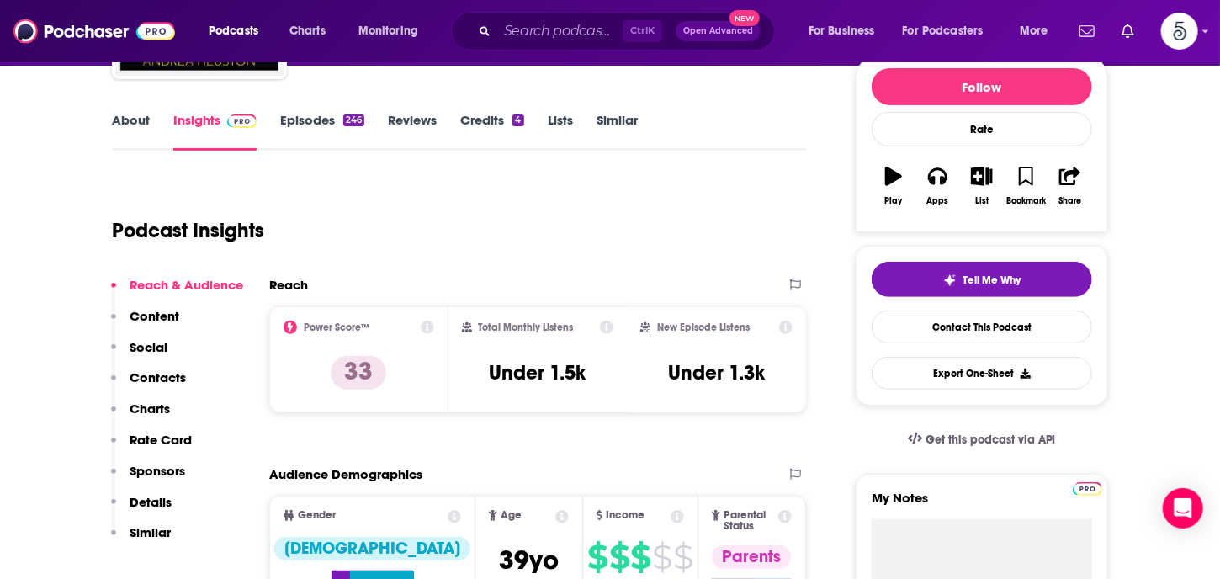
click at [172, 374] on p "Contacts" at bounding box center [158, 377] width 56 height 16
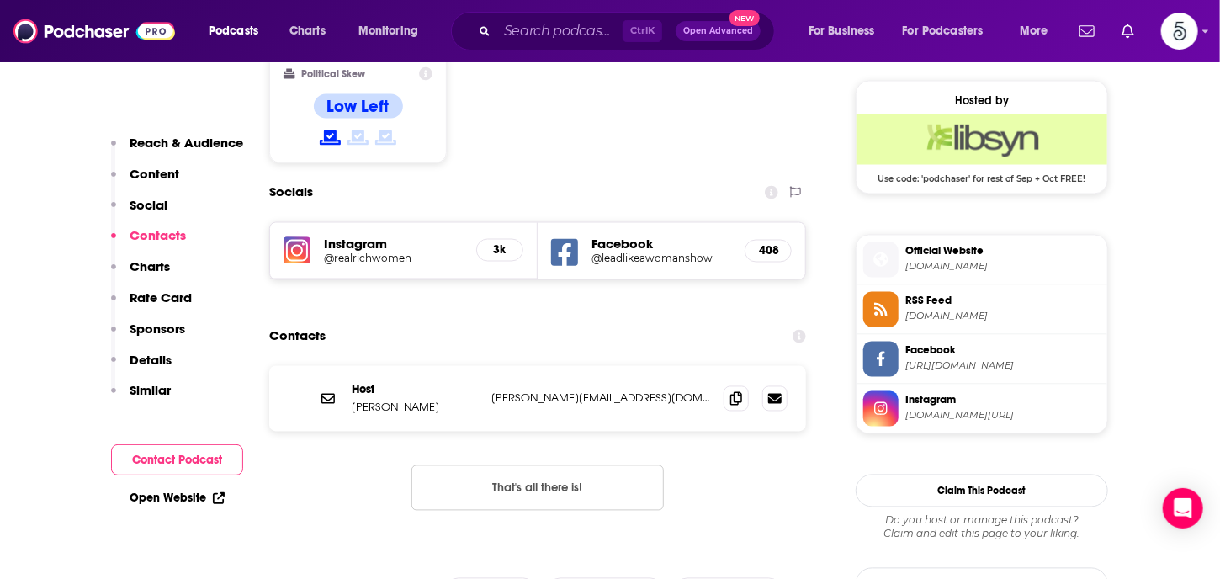
scroll to position [1349, 0]
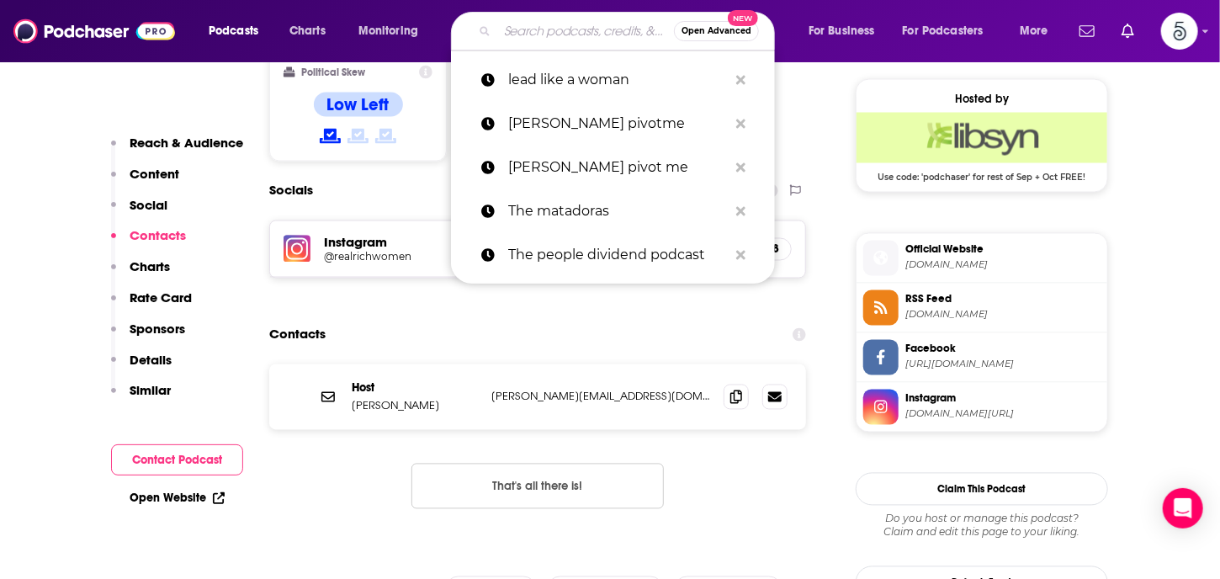
click at [515, 35] on input "Search podcasts, credits, & more..." at bounding box center [585, 31] width 177 height 27
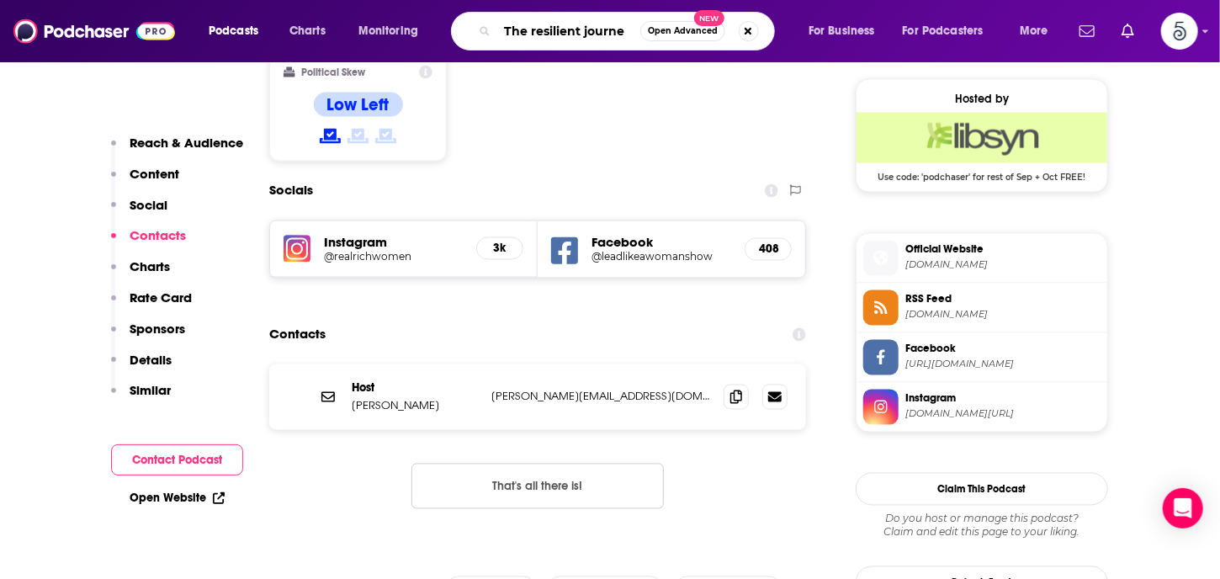
type input "The resilient journey"
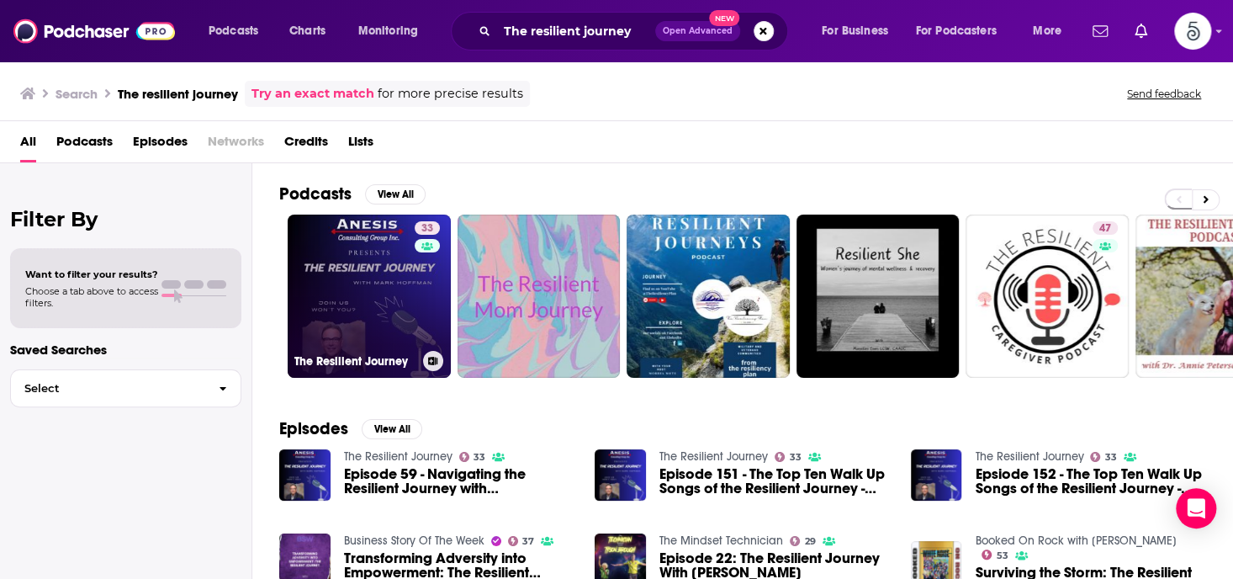
click at [336, 289] on link "33 The Resilient Journey" at bounding box center [369, 296] width 163 height 163
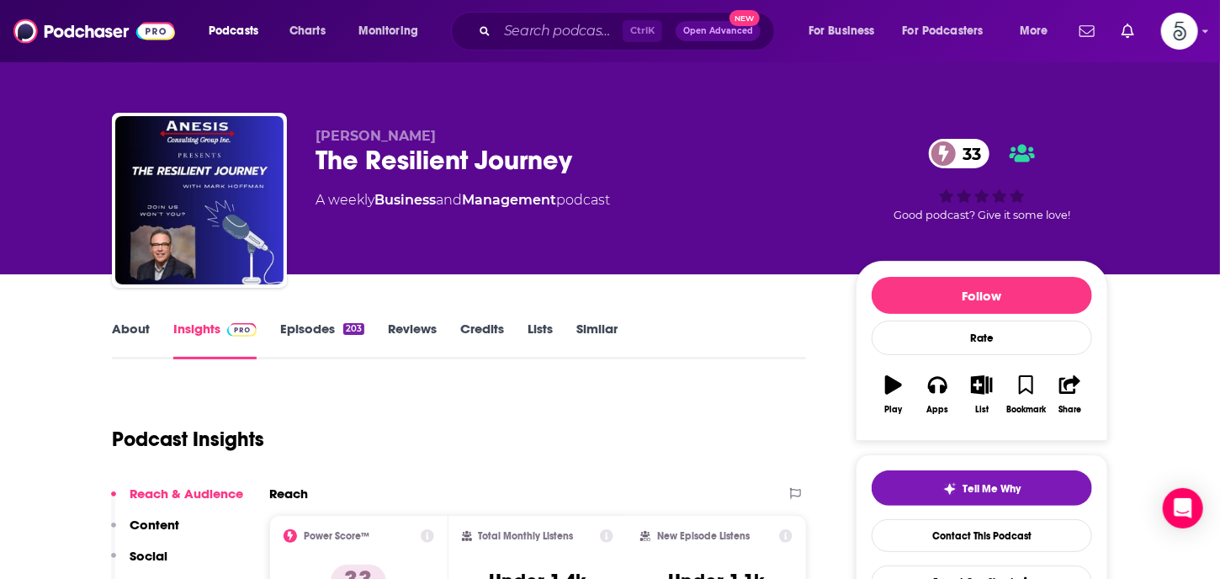
click at [312, 327] on link "Episodes 203" at bounding box center [322, 340] width 84 height 39
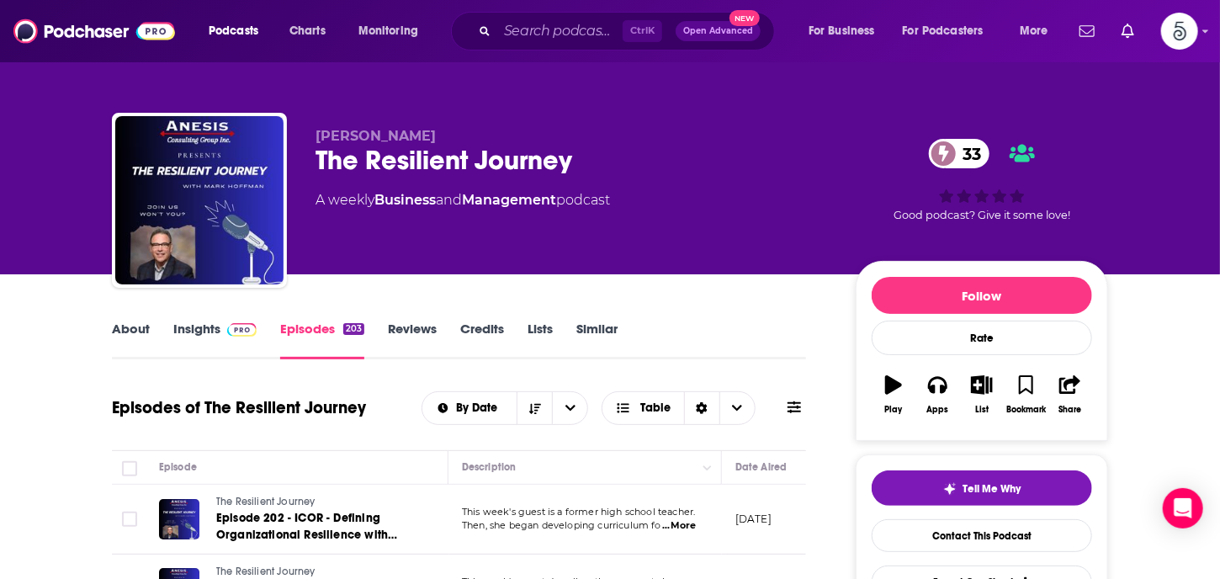
click at [193, 326] on link "Insights" at bounding box center [214, 340] width 83 height 39
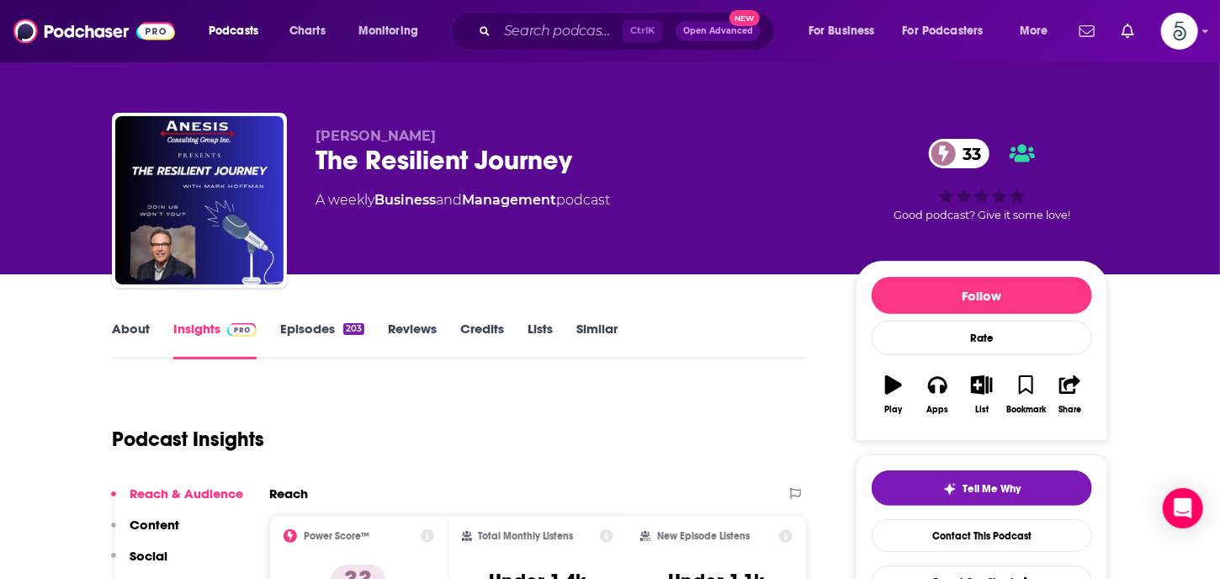
scroll to position [240, 0]
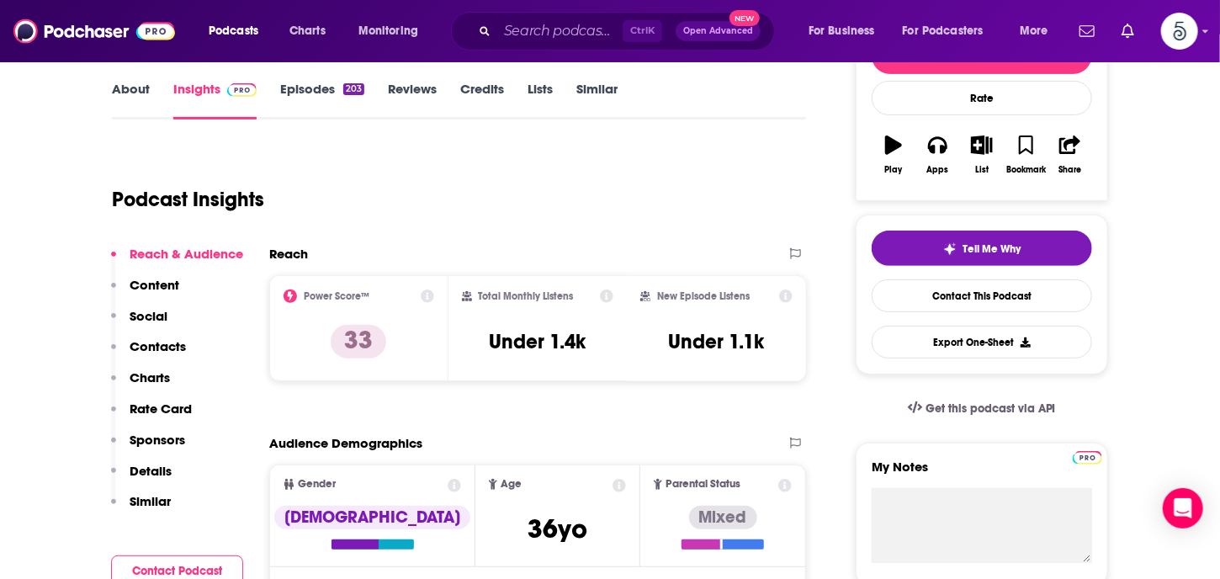
click at [168, 342] on p "Contacts" at bounding box center [158, 346] width 56 height 16
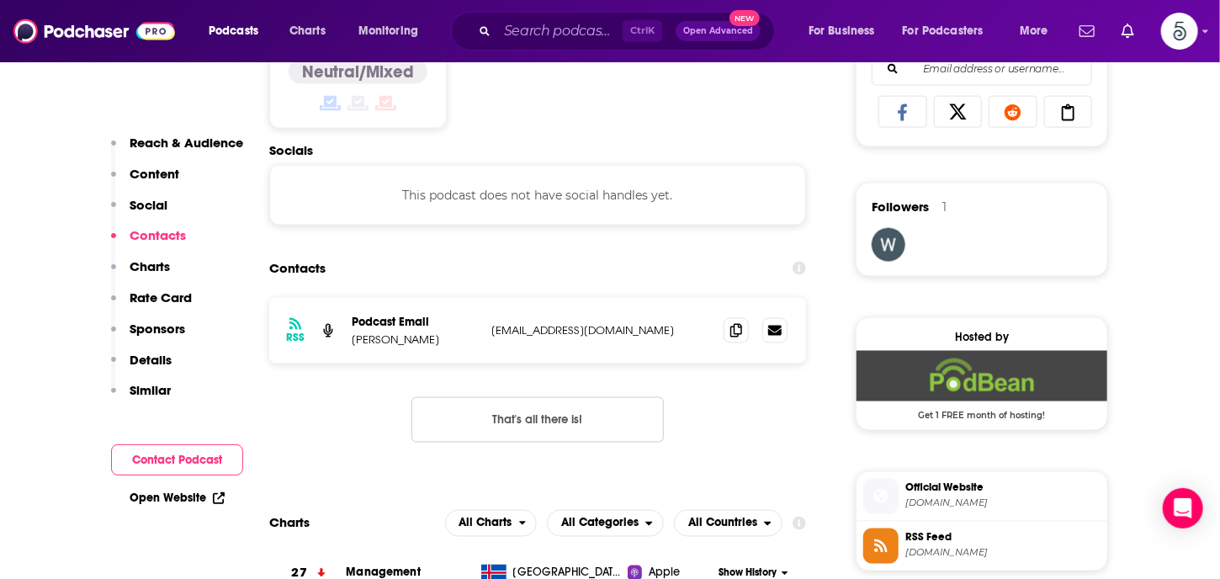
scroll to position [1130, 0]
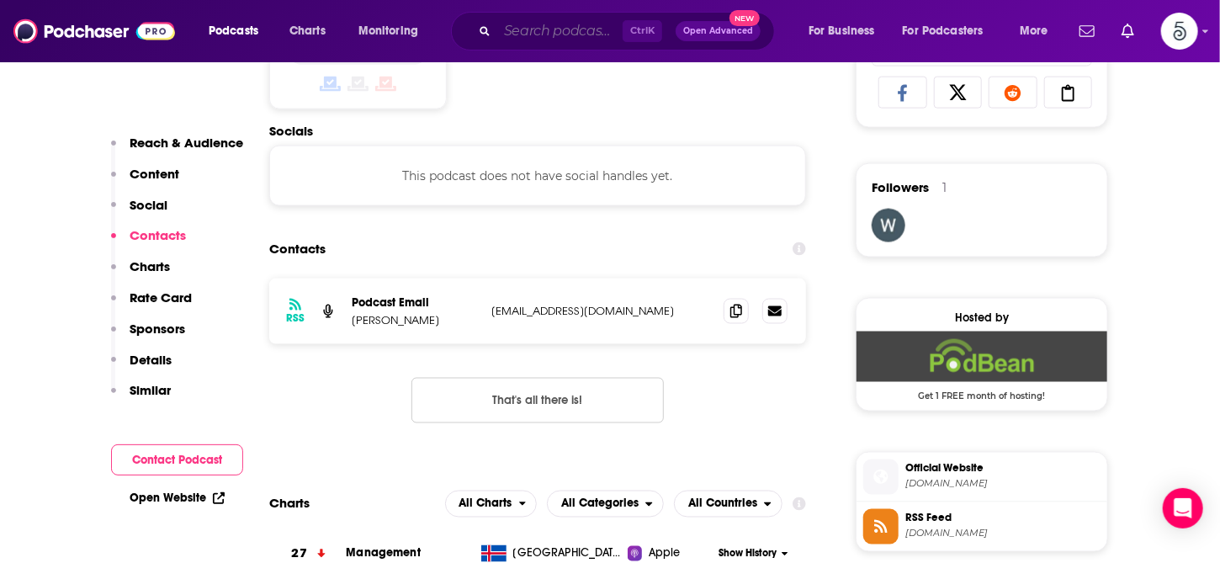
click at [535, 33] on input "Search podcasts, credits, & more..." at bounding box center [559, 31] width 125 height 27
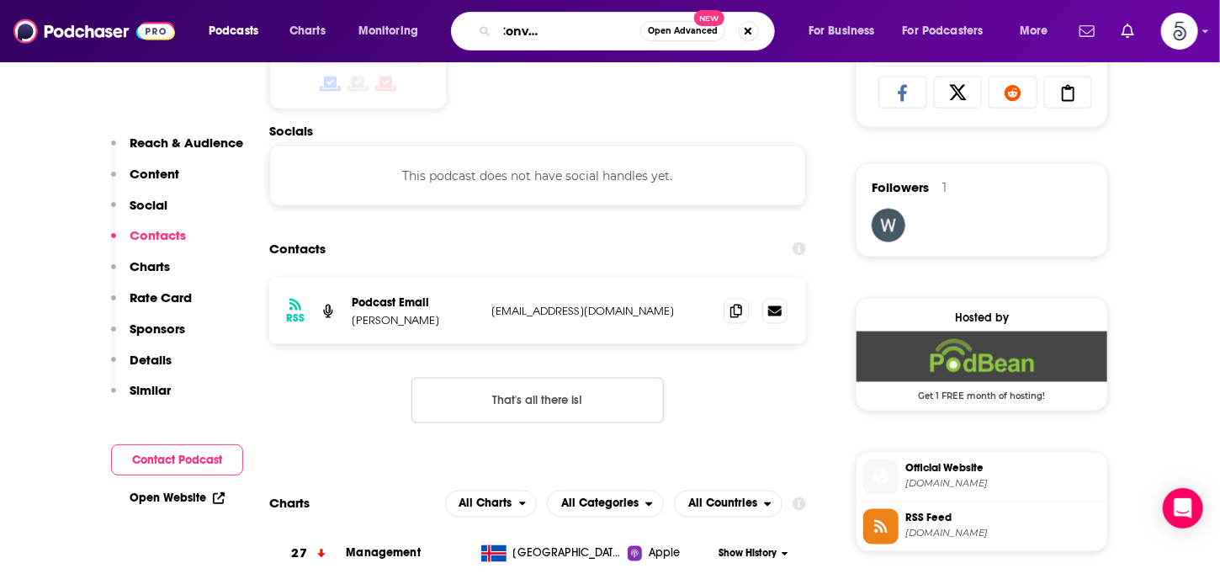
type input "The daily HR Conversations podcast"
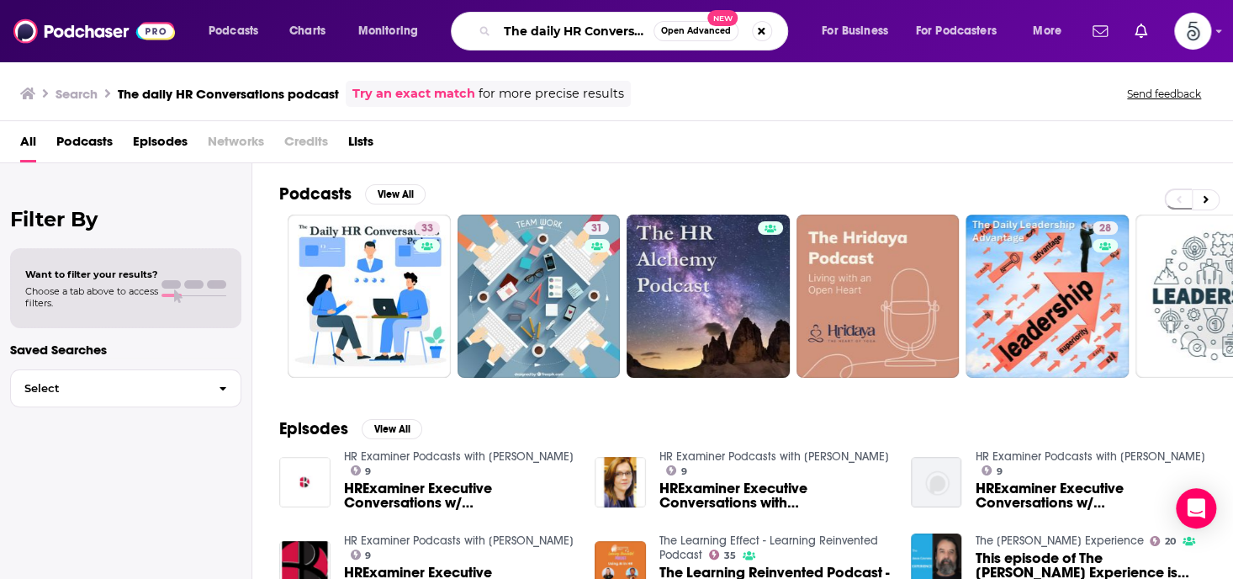
click at [556, 29] on input "The daily HR Conversations podcast" at bounding box center [575, 31] width 156 height 27
click at [767, 26] on button "Search podcasts, credits, & more..." at bounding box center [762, 31] width 20 height 20
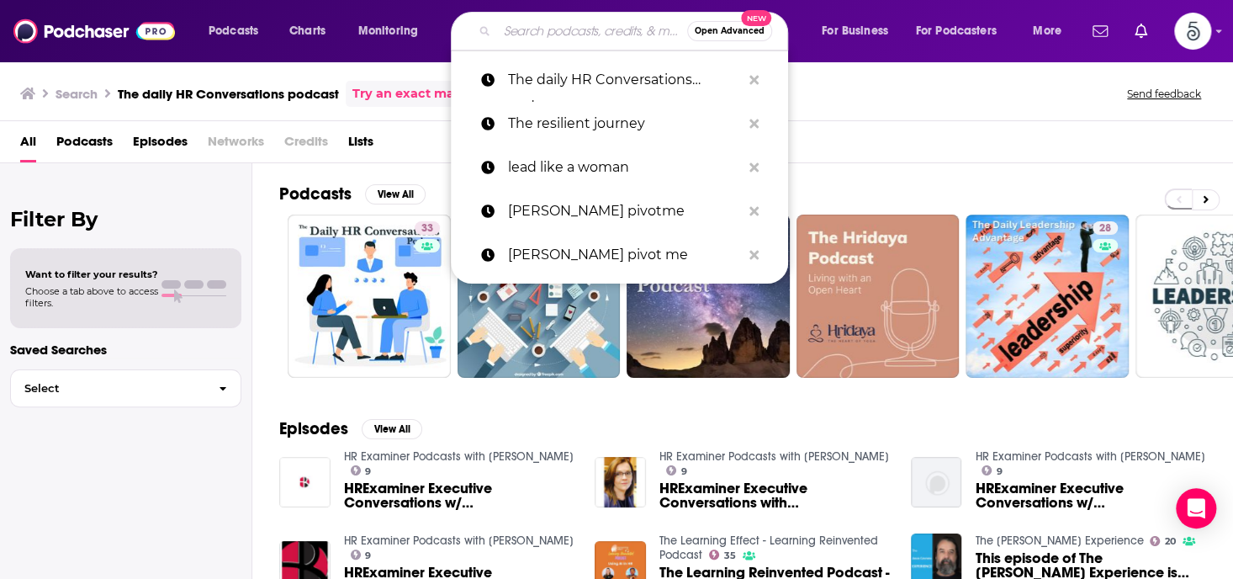
click at [615, 37] on input "Search podcasts, credits, & more..." at bounding box center [592, 31] width 190 height 27
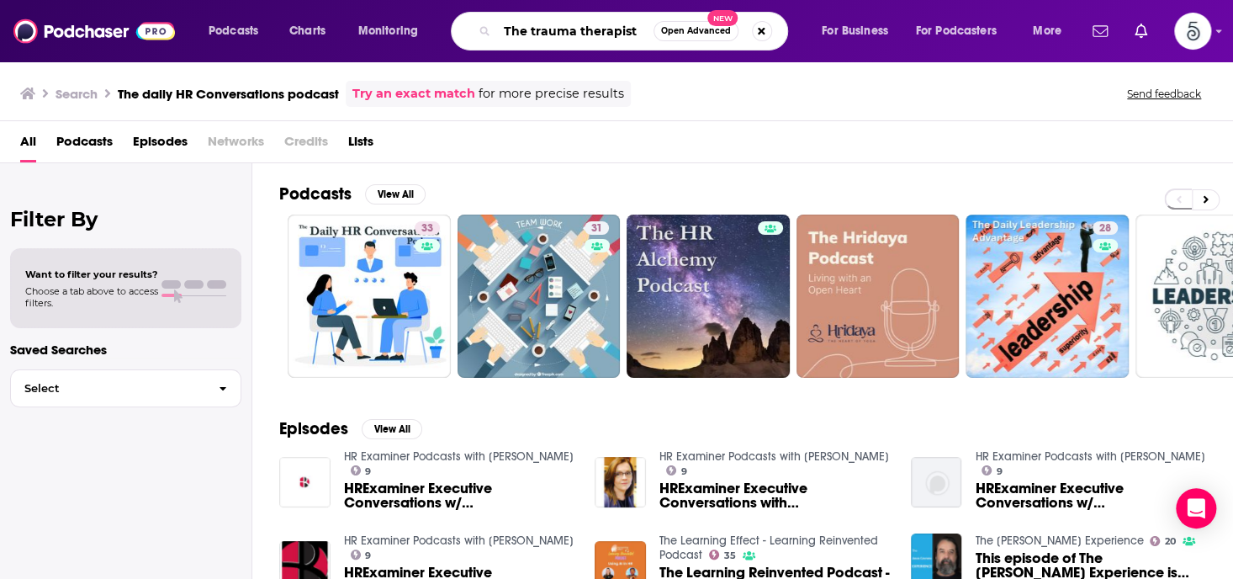
type input "The trauma therapist"
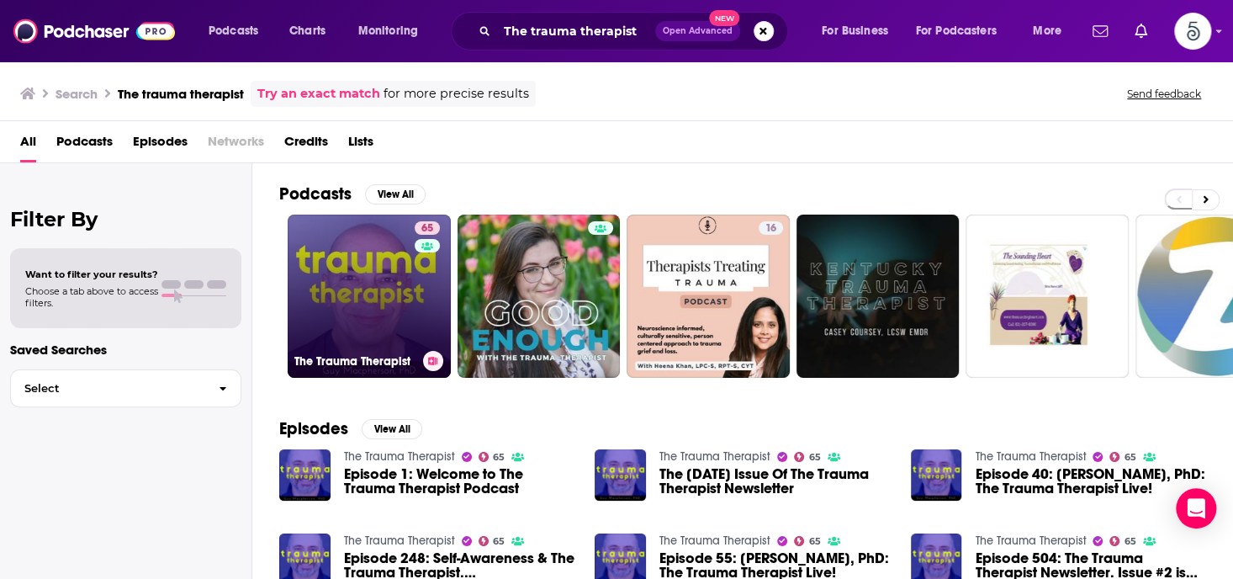
click at [373, 278] on link "65 The Trauma Therapist" at bounding box center [369, 296] width 163 height 163
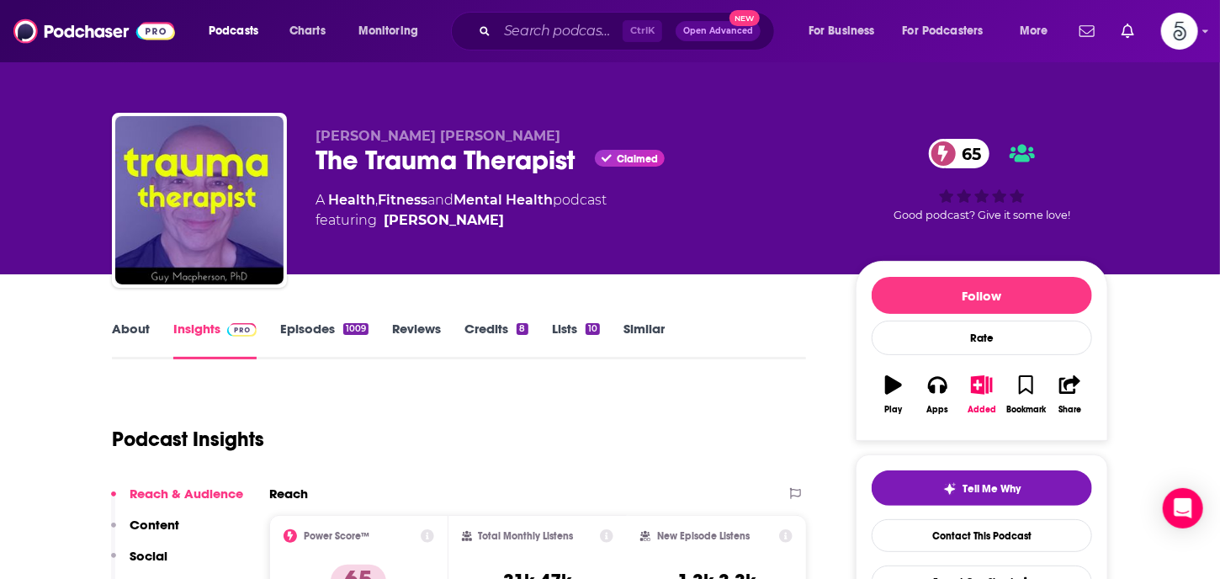
click at [131, 326] on link "About" at bounding box center [131, 340] width 38 height 39
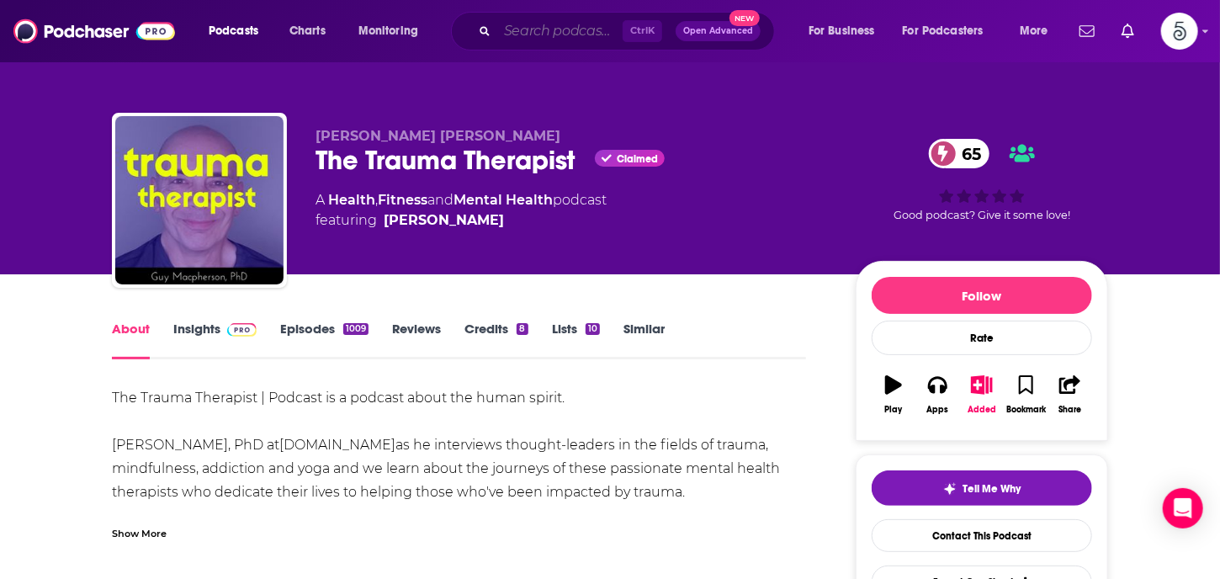
click at [511, 33] on input "Search podcasts, credits, & more..." at bounding box center [559, 31] width 125 height 27
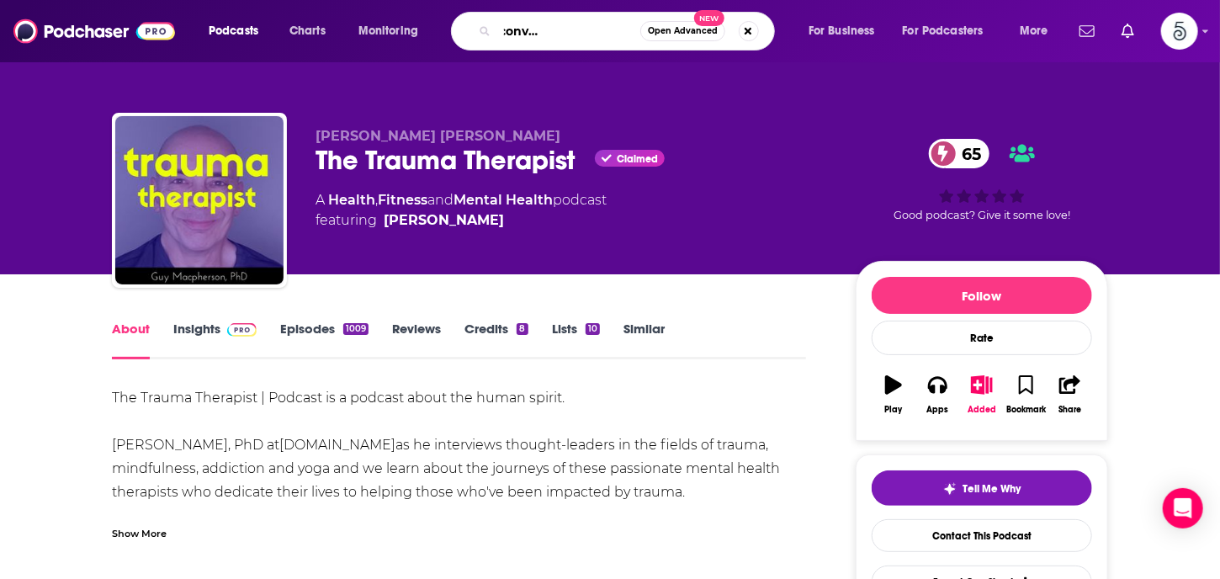
type input "The daily HR conversations podcast"
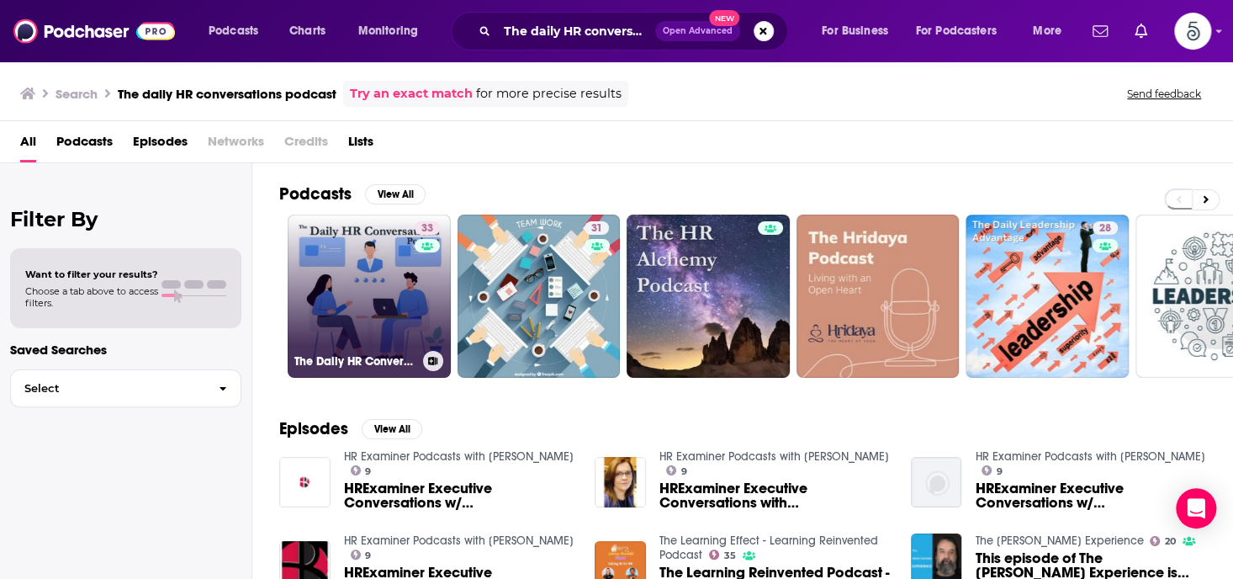
click at [371, 299] on link "33 The Daily HR Conversations Podcast" at bounding box center [369, 296] width 163 height 163
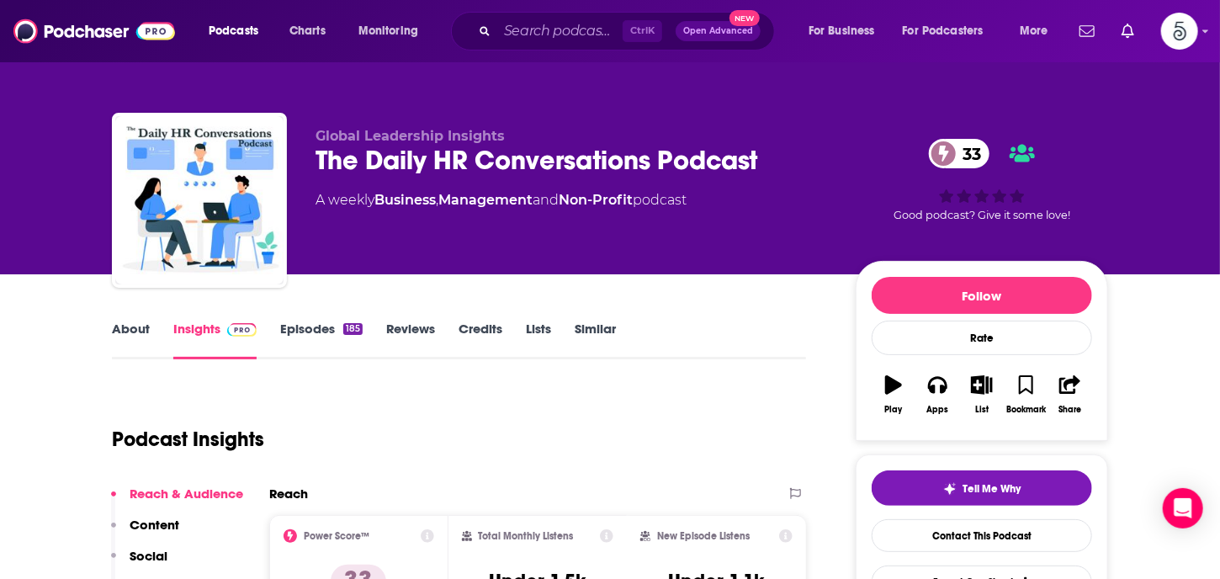
click at [303, 326] on link "Episodes 185" at bounding box center [321, 340] width 82 height 39
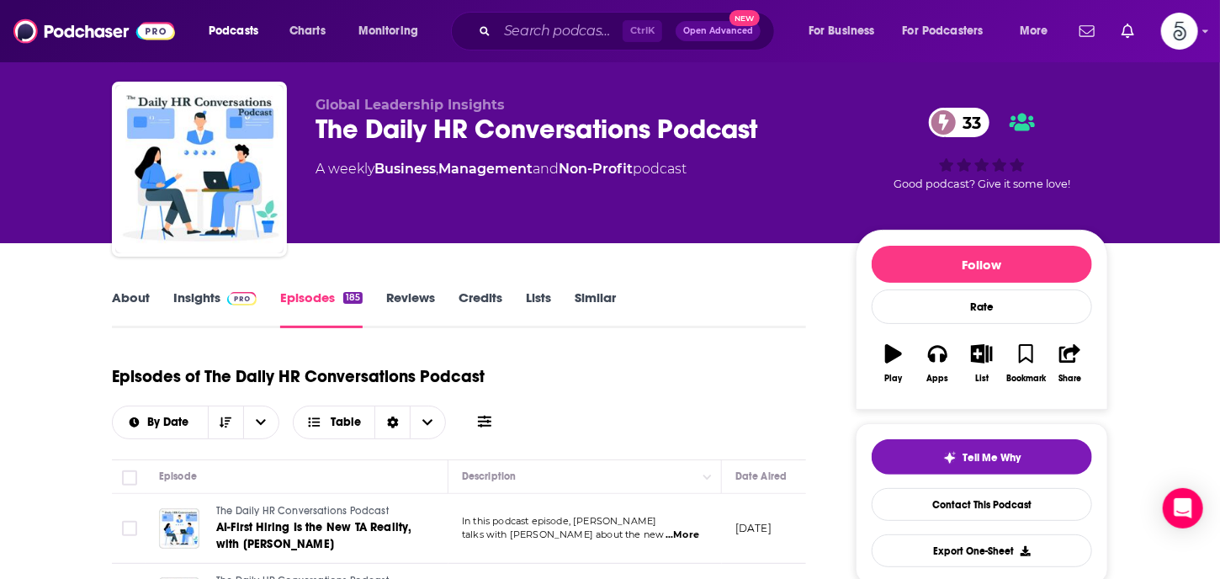
scroll to position [25, 0]
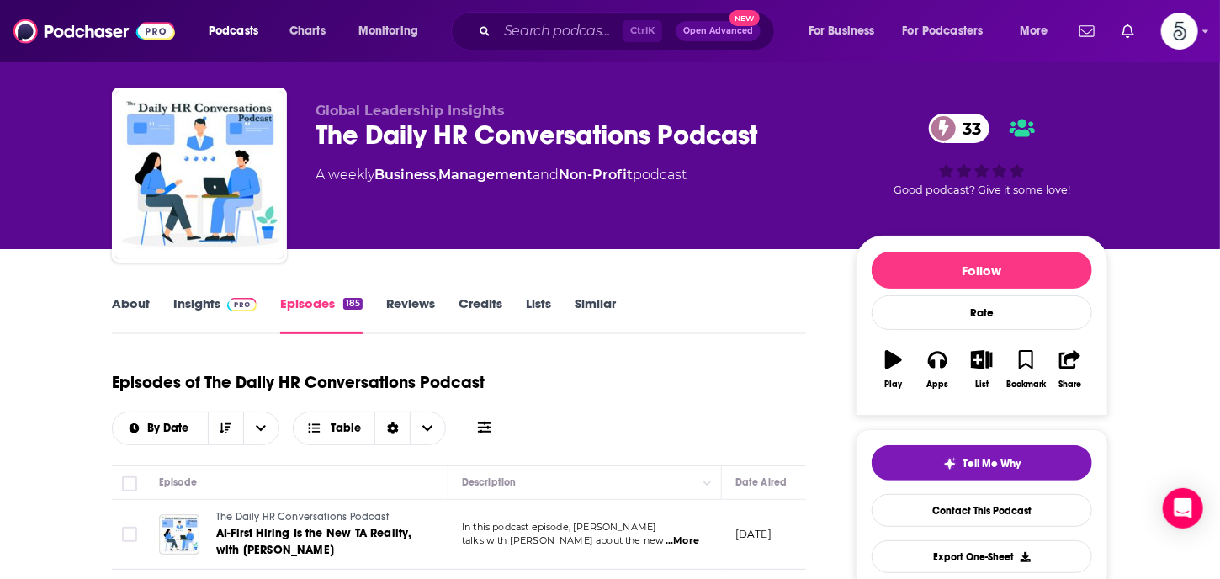
click at [198, 302] on link "Insights" at bounding box center [214, 314] width 83 height 39
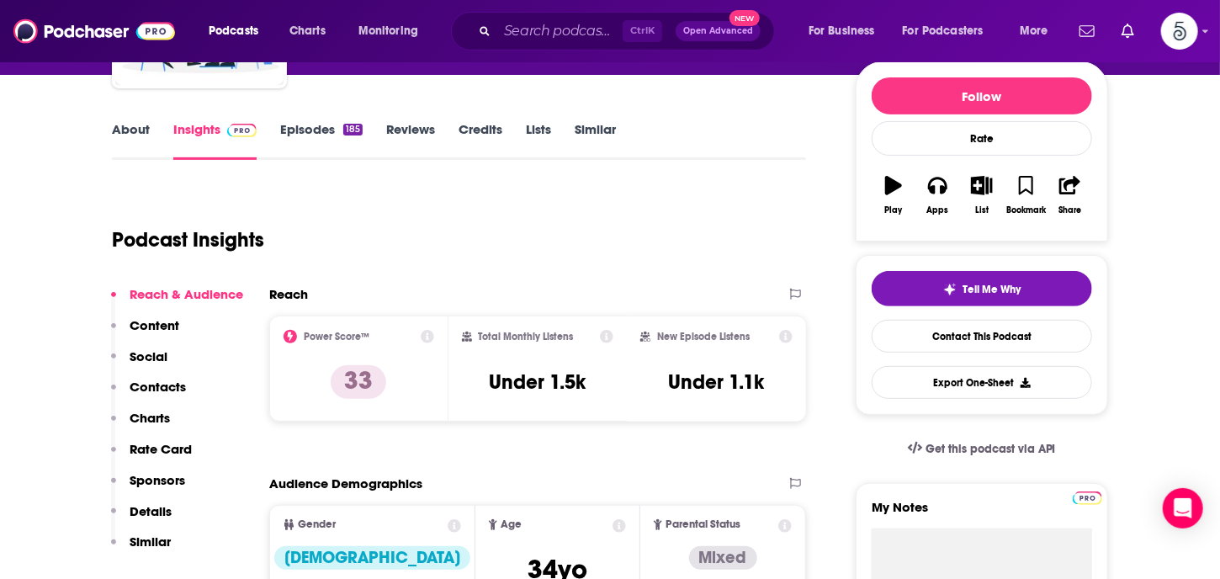
scroll to position [272, 0]
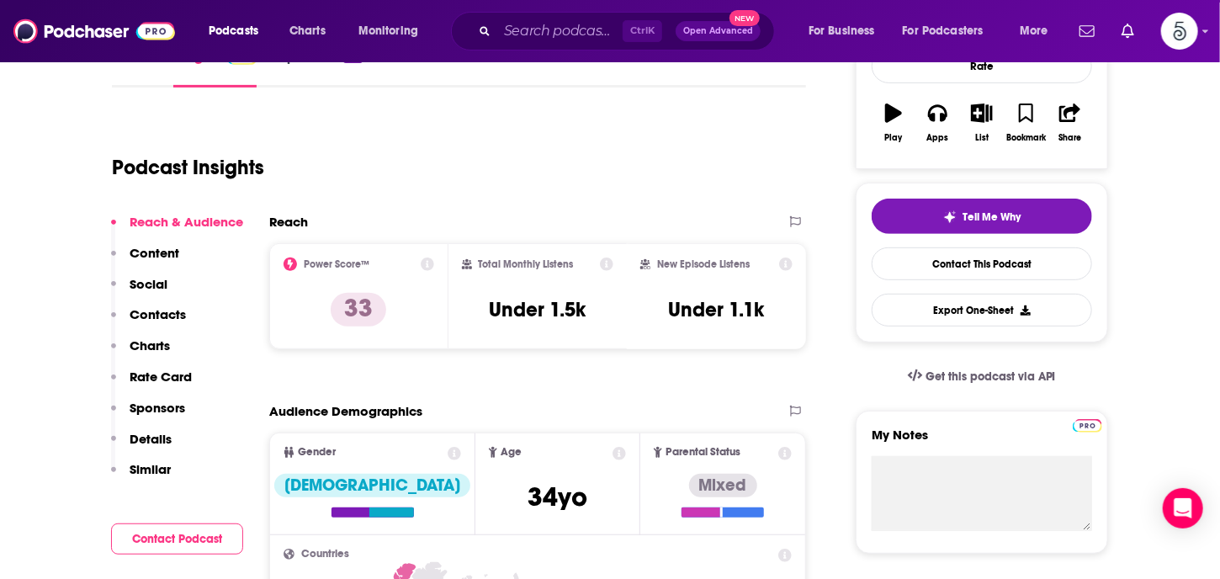
click at [146, 314] on p "Contacts" at bounding box center [158, 314] width 56 height 16
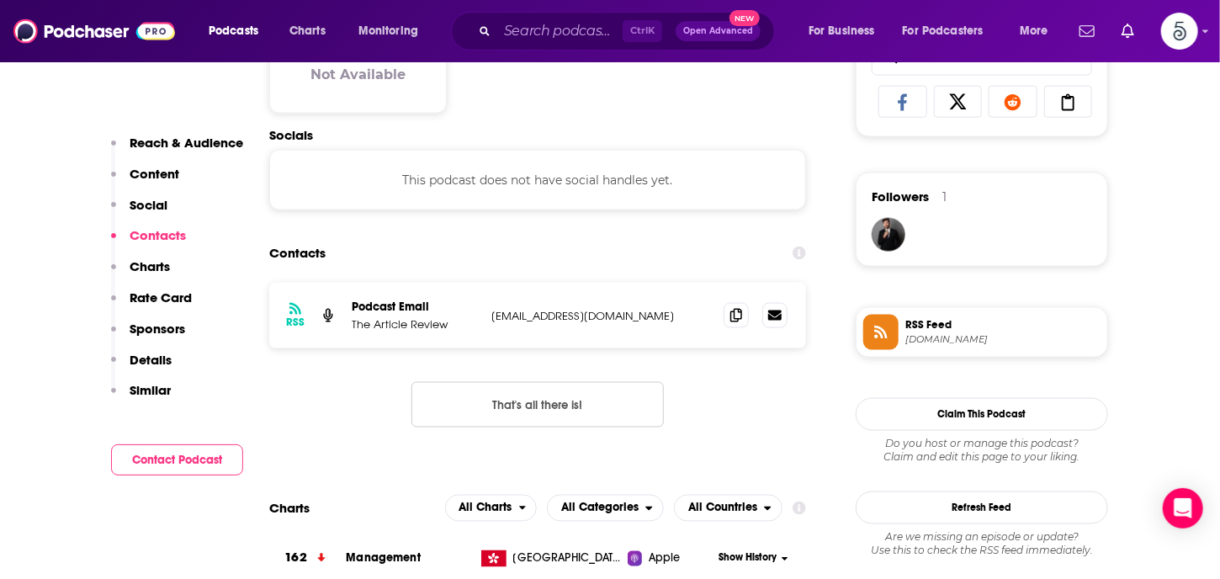
scroll to position [1124, 0]
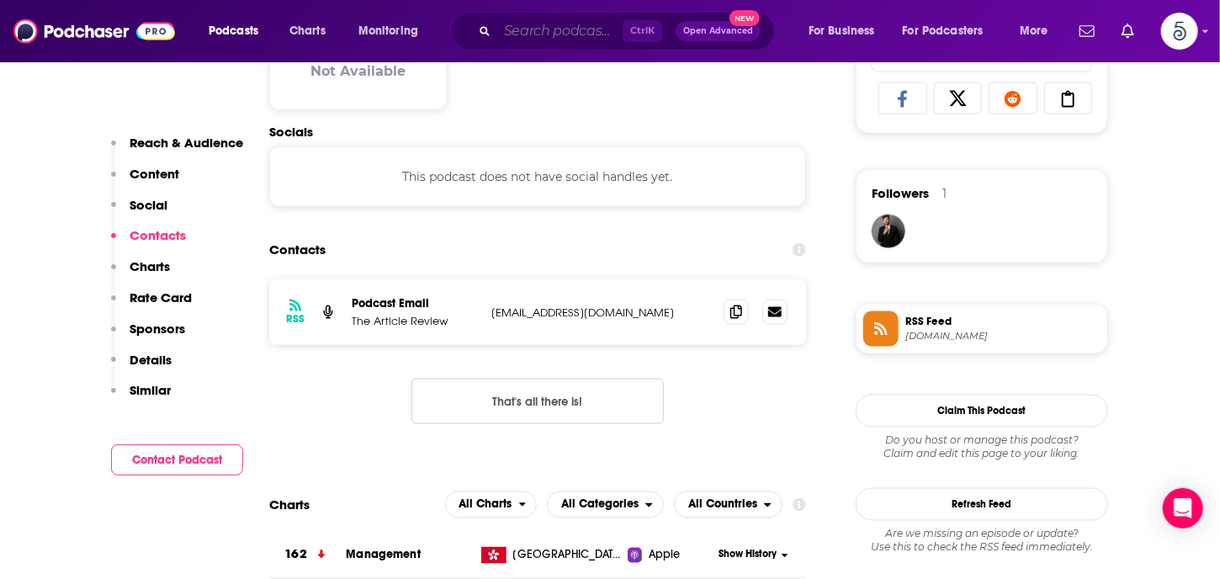
click at [518, 34] on input "Search podcasts, credits, & more..." at bounding box center [559, 31] width 125 height 27
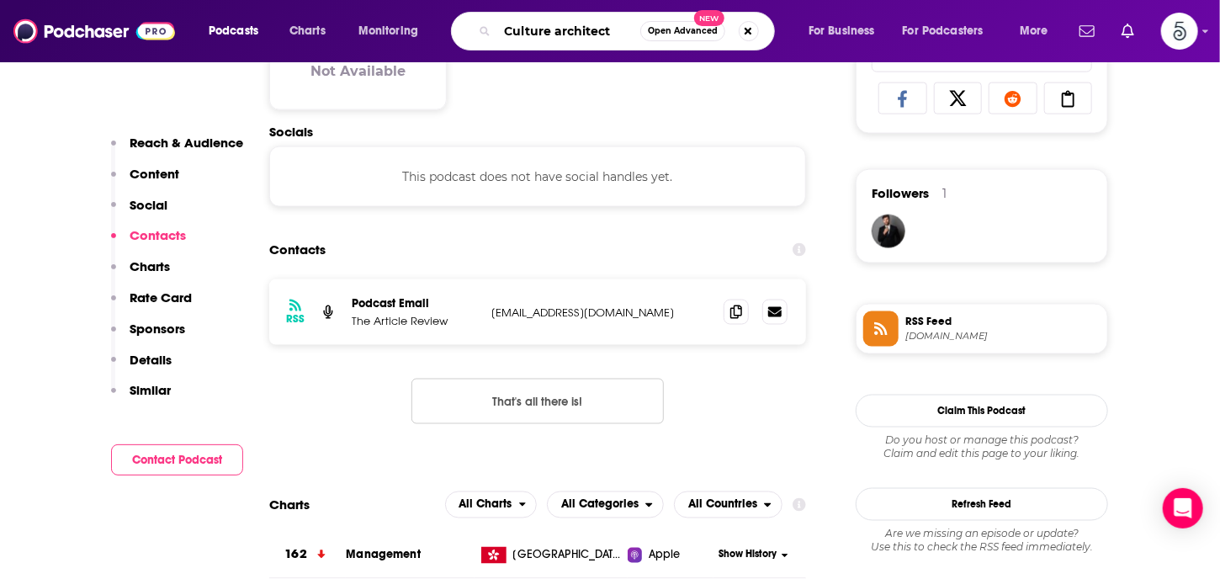
type input "Culture architects"
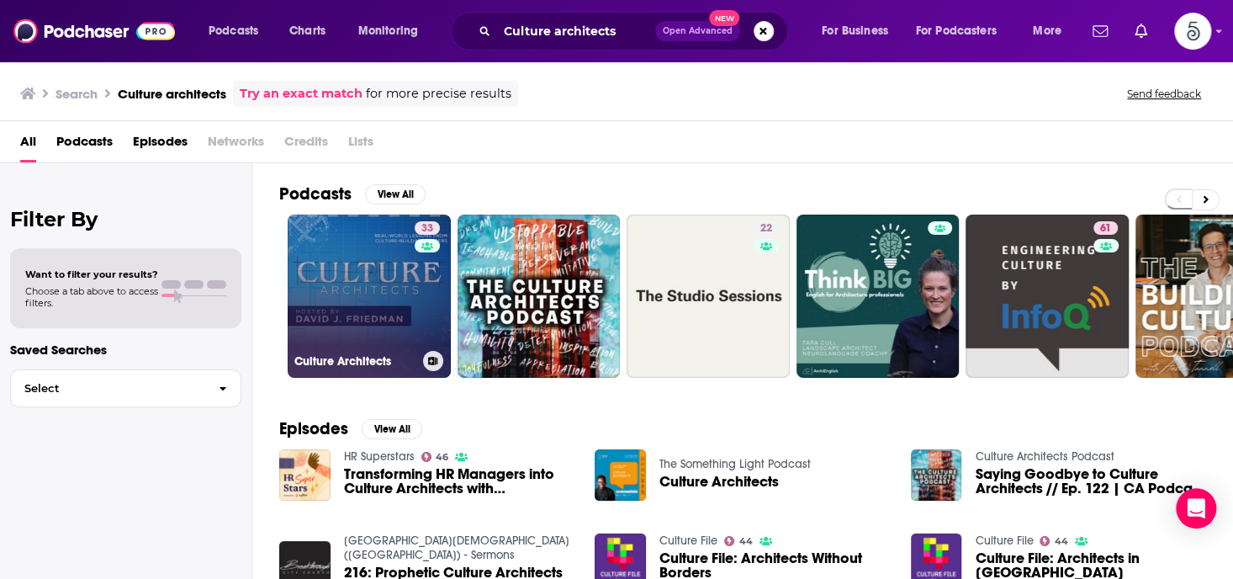
click at [323, 282] on link "33 Culture Architects" at bounding box center [369, 296] width 163 height 163
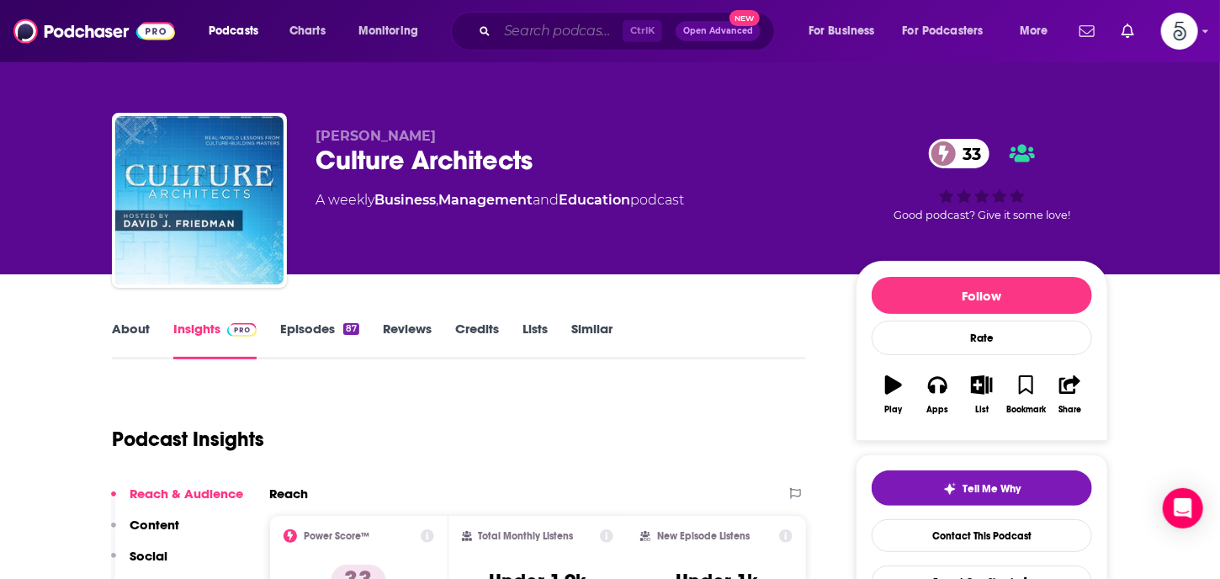
click at [581, 22] on input "Search podcasts, credits, & more..." at bounding box center [559, 31] width 125 height 27
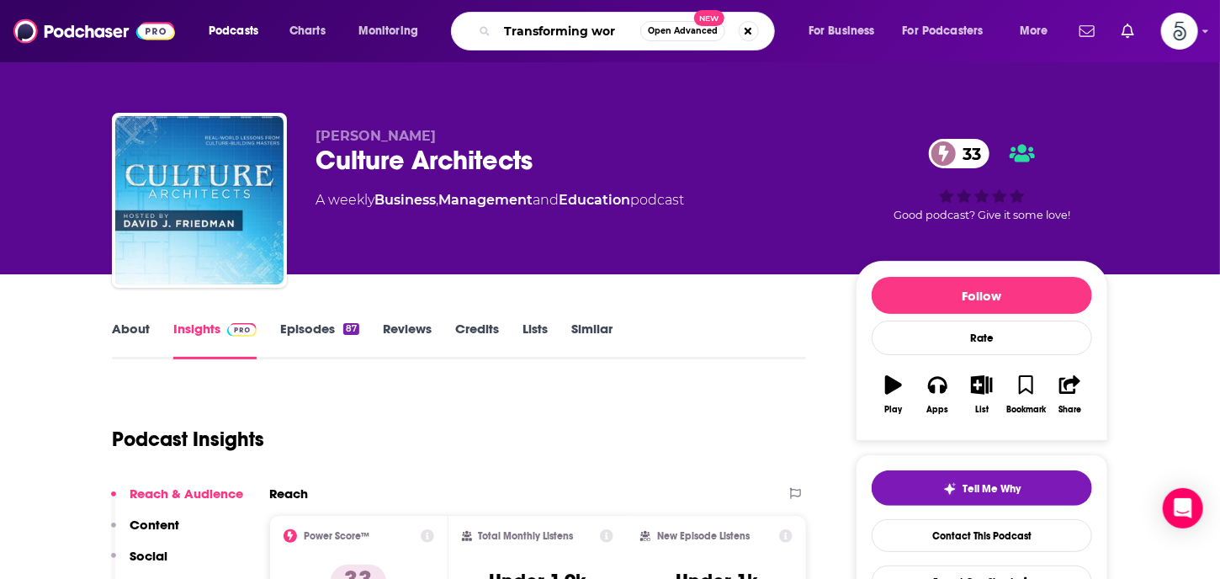
type input "Transforming work"
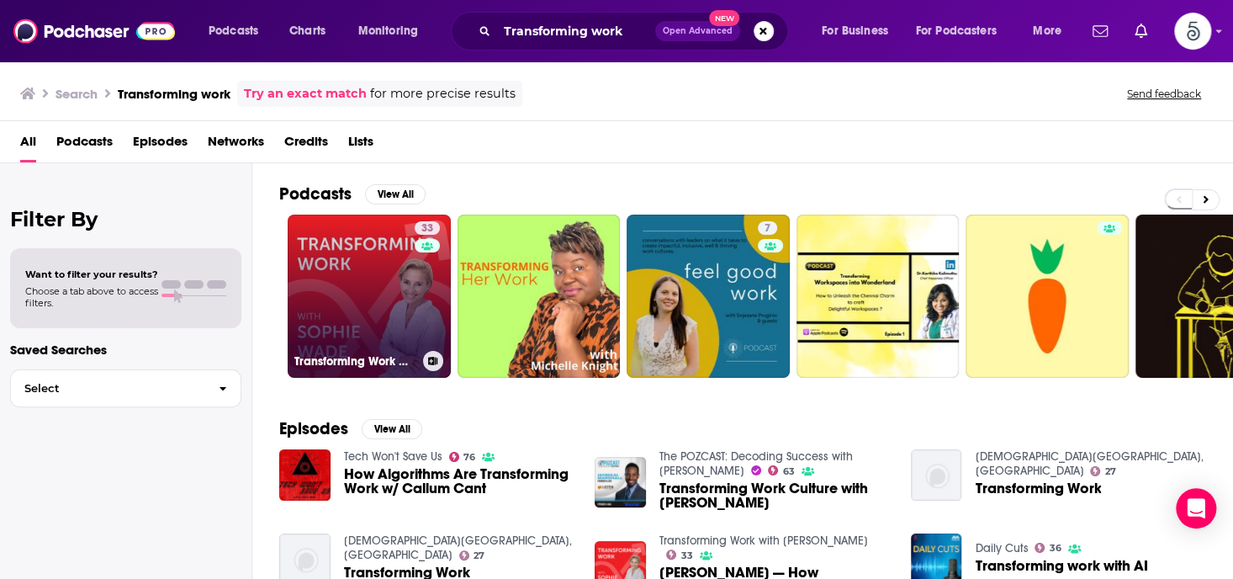
click at [392, 289] on link "33 Transforming Work with [PERSON_NAME]" at bounding box center [369, 296] width 163 height 163
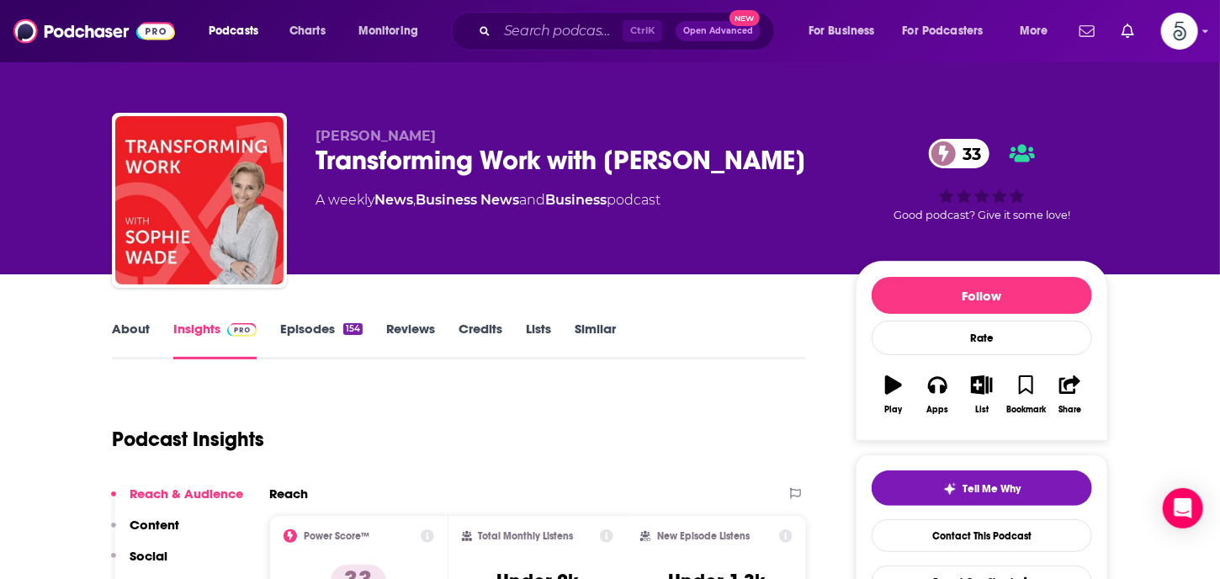
click at [303, 327] on link "Episodes 154" at bounding box center [321, 340] width 82 height 39
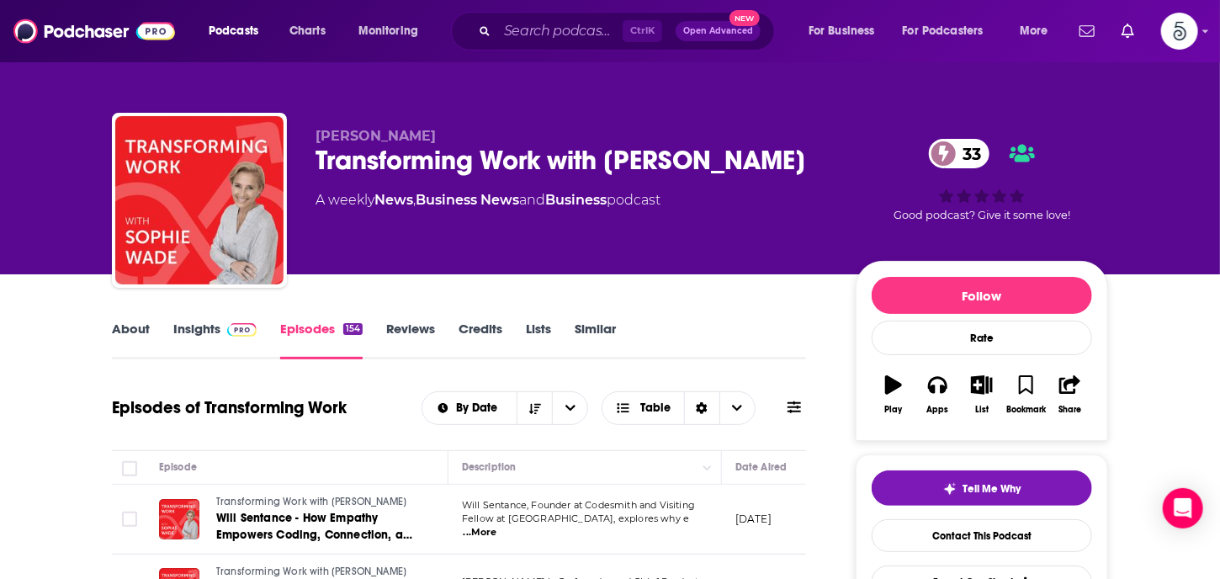
click at [194, 327] on link "Insights" at bounding box center [214, 340] width 83 height 39
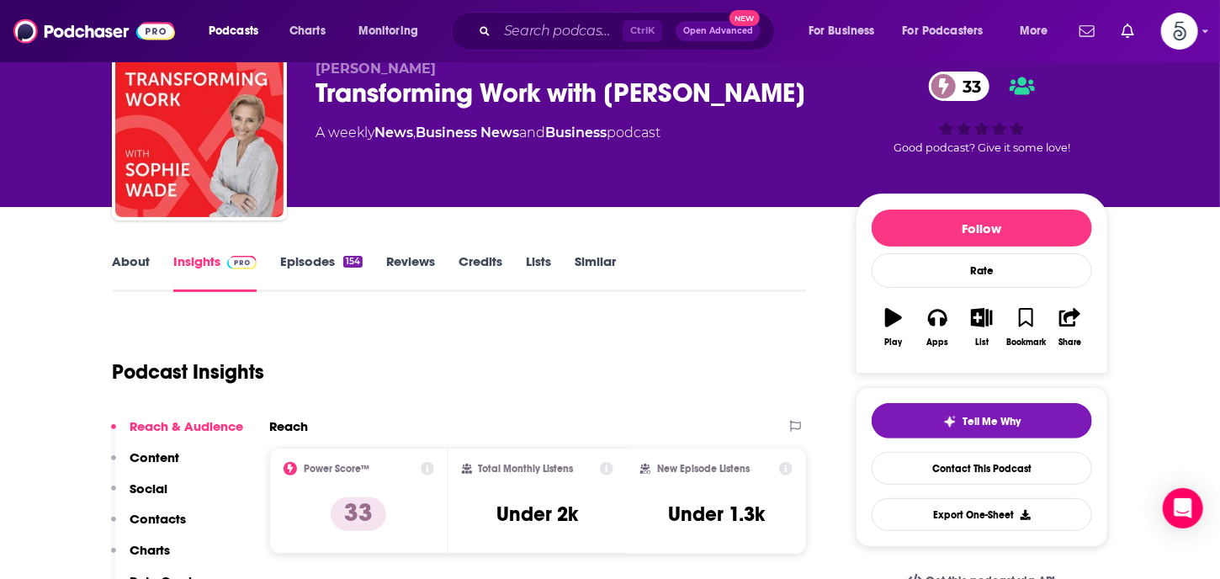
scroll to position [253, 0]
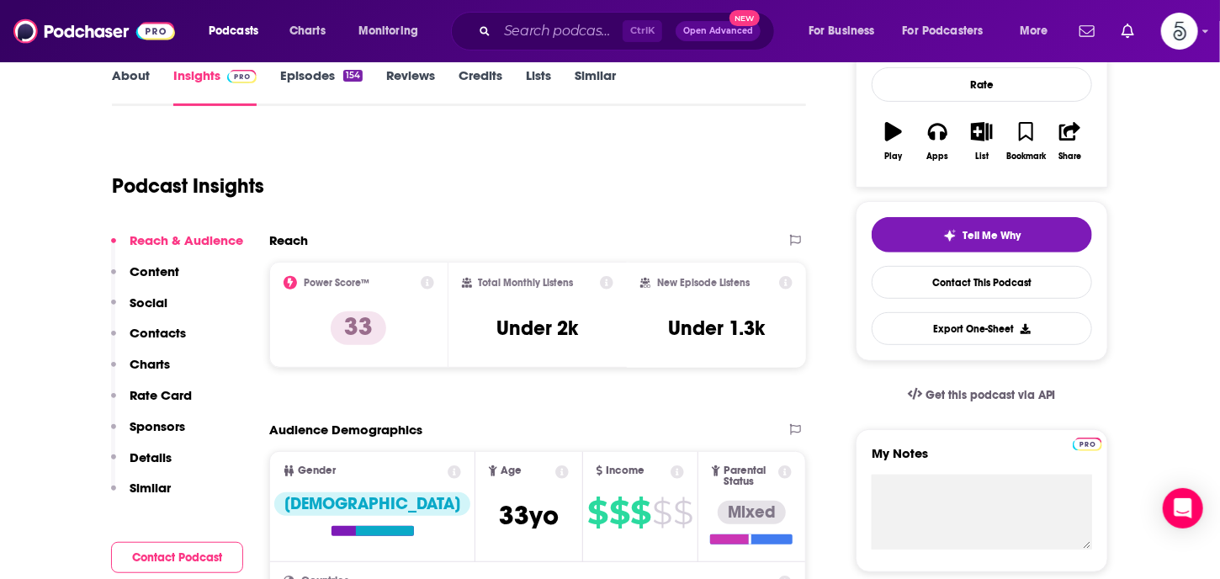
click at [151, 331] on p "Contacts" at bounding box center [158, 333] width 56 height 16
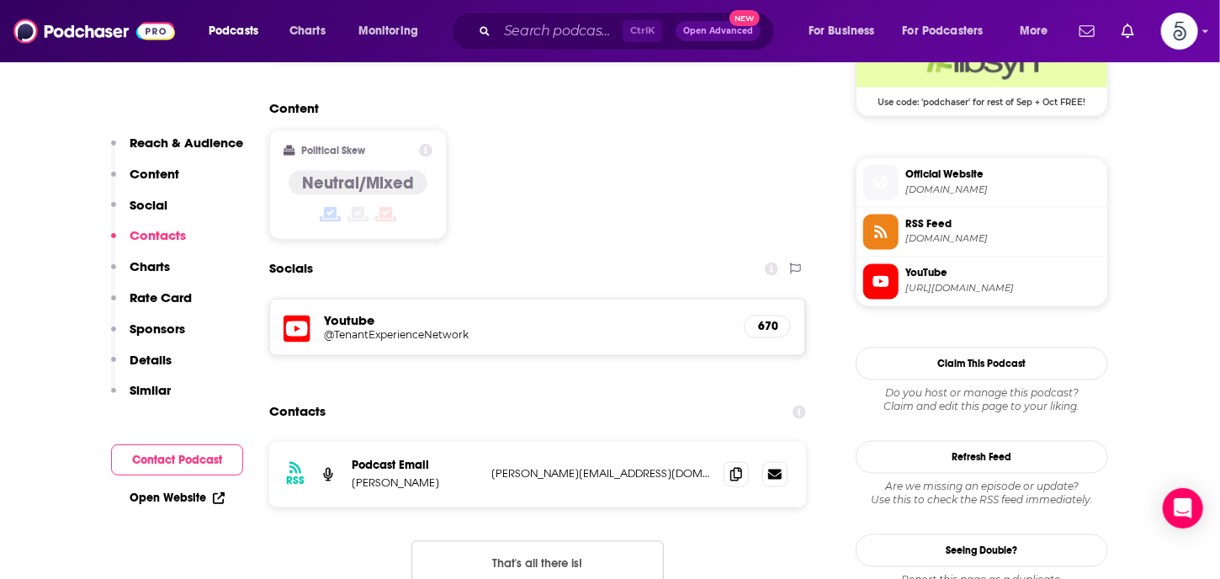
scroll to position [1387, 0]
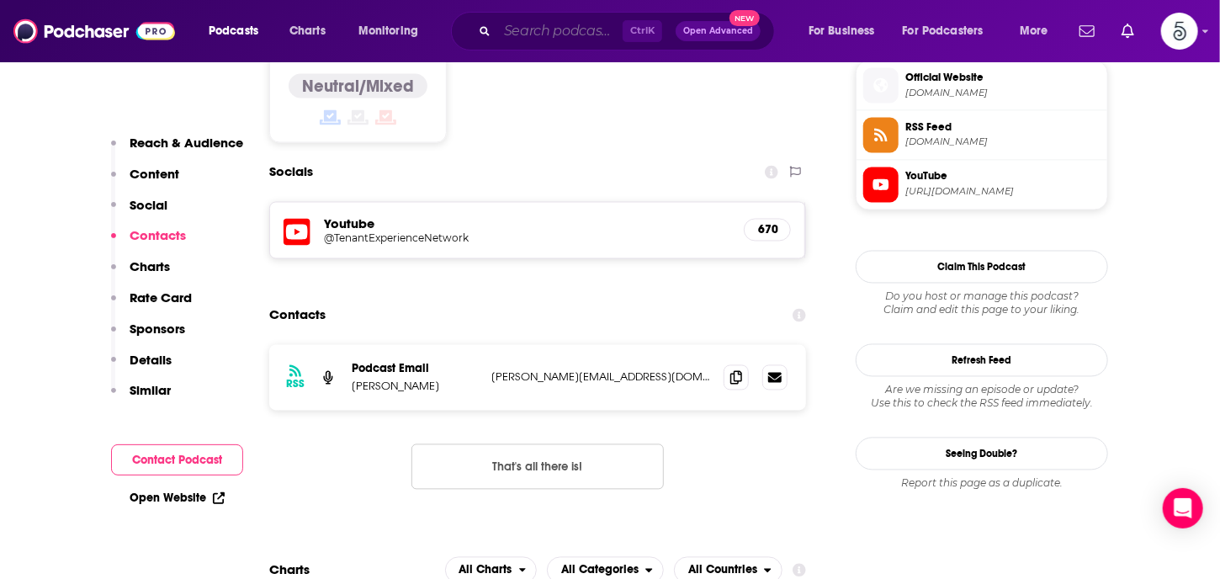
click at [503, 38] on input "Search podcasts, credits, & more..." at bounding box center [559, 31] width 125 height 27
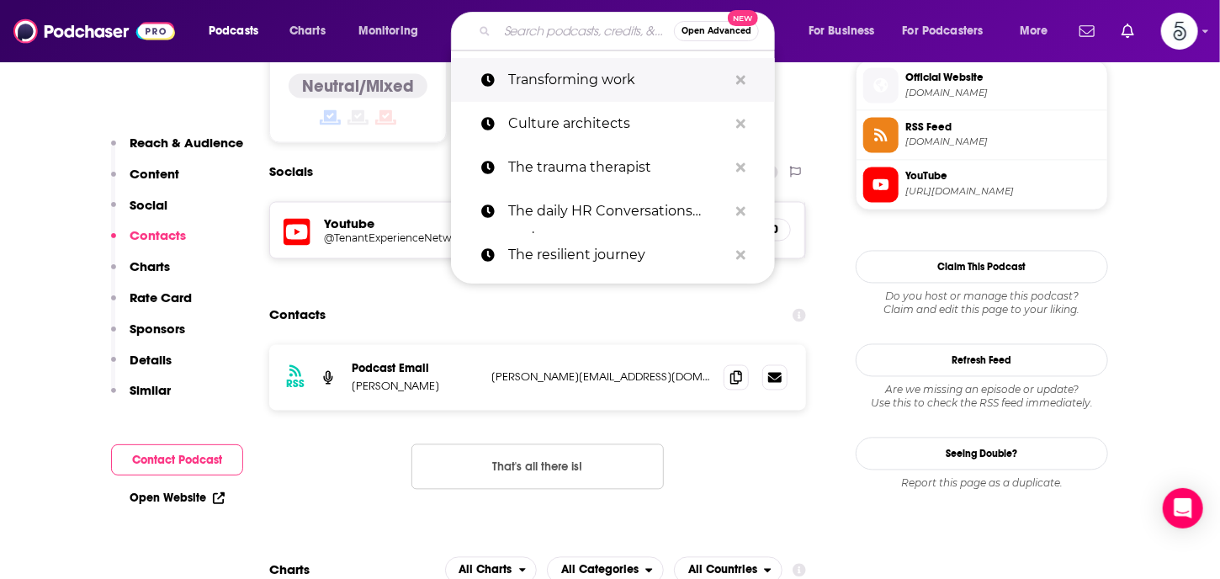
click at [528, 73] on p "Transforming work" at bounding box center [618, 80] width 220 height 44
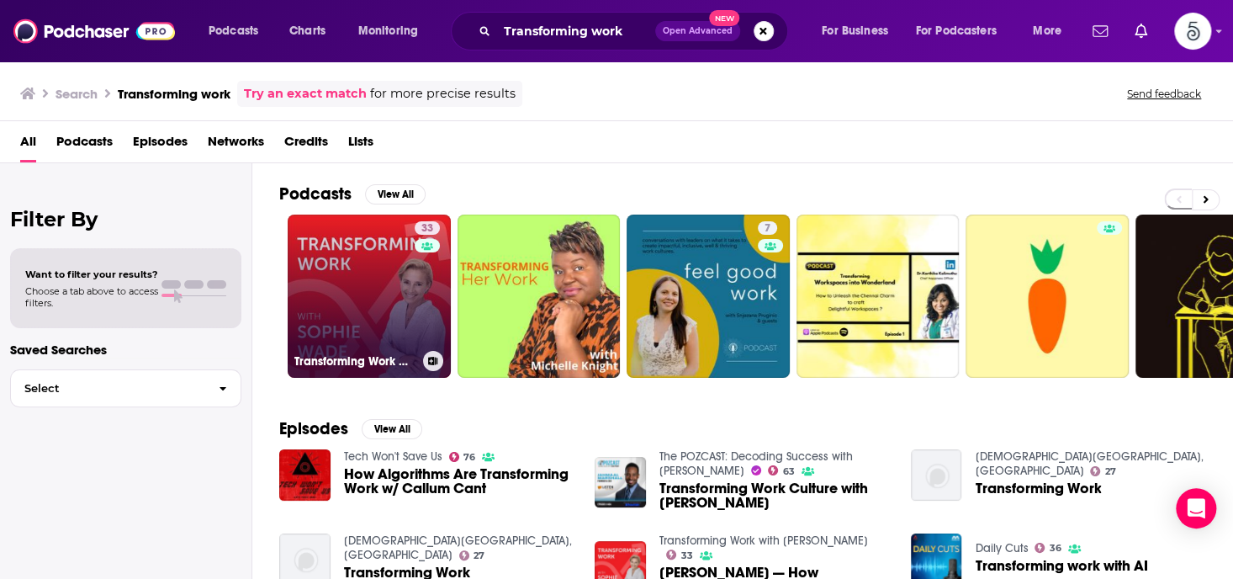
click at [335, 297] on link "33 Transforming Work with [PERSON_NAME]" at bounding box center [369, 296] width 163 height 163
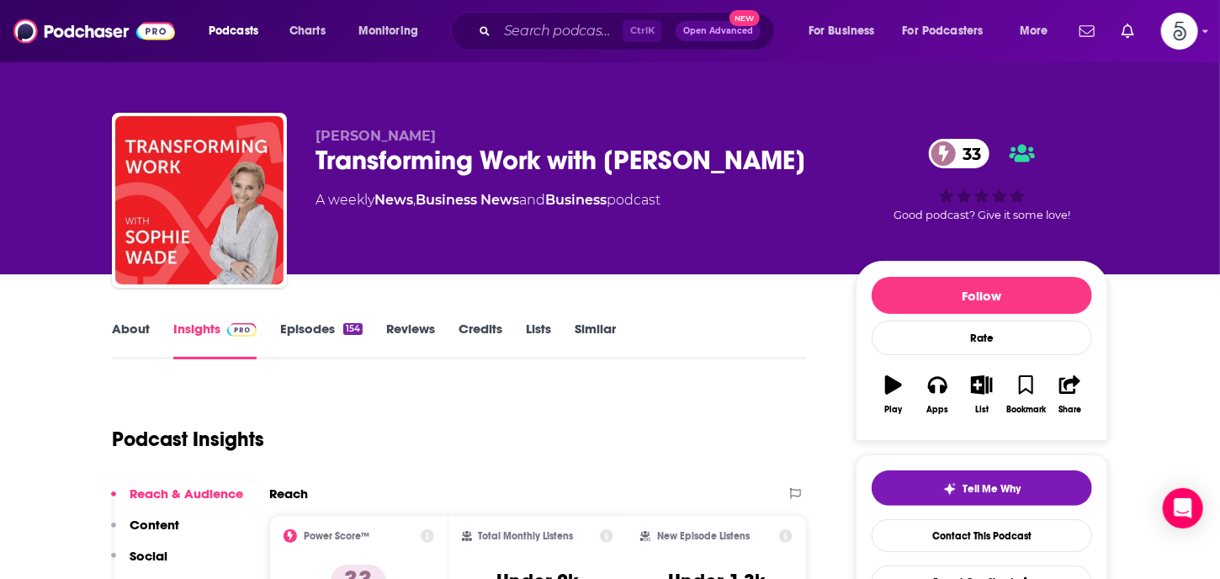
click at [204, 326] on link "Insights" at bounding box center [214, 340] width 83 height 39
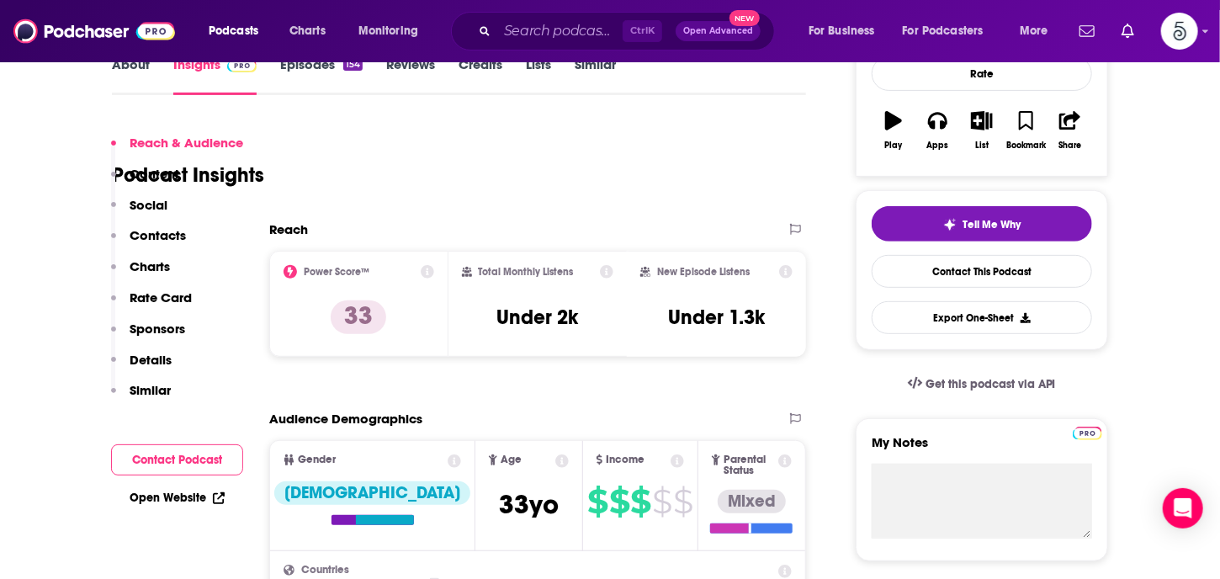
scroll to position [319, 0]
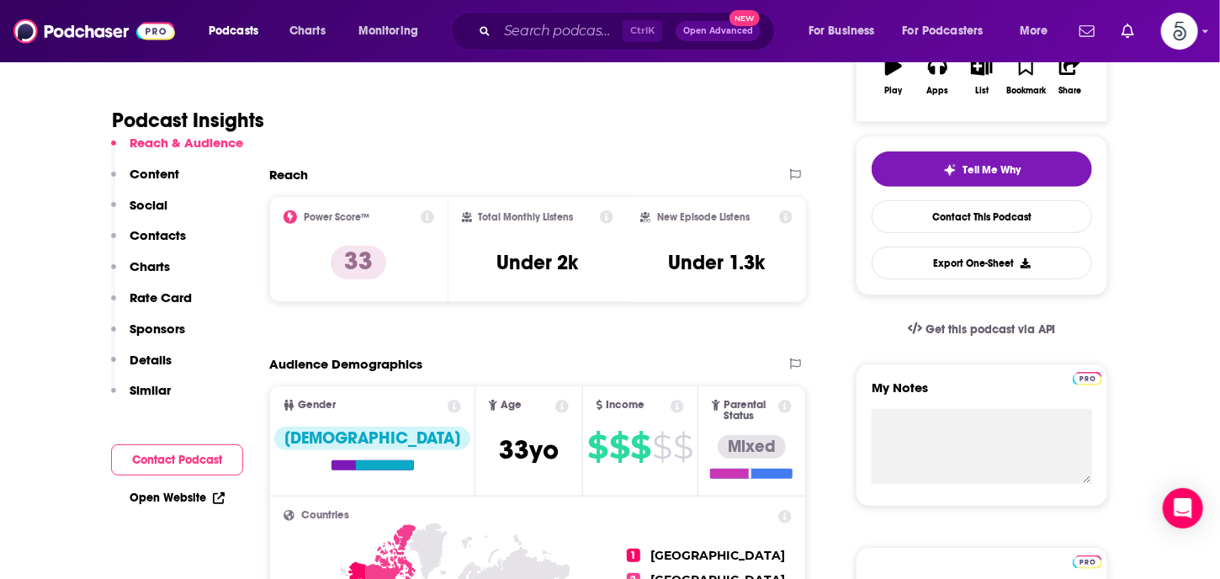
click at [146, 232] on p "Contacts" at bounding box center [158, 235] width 56 height 16
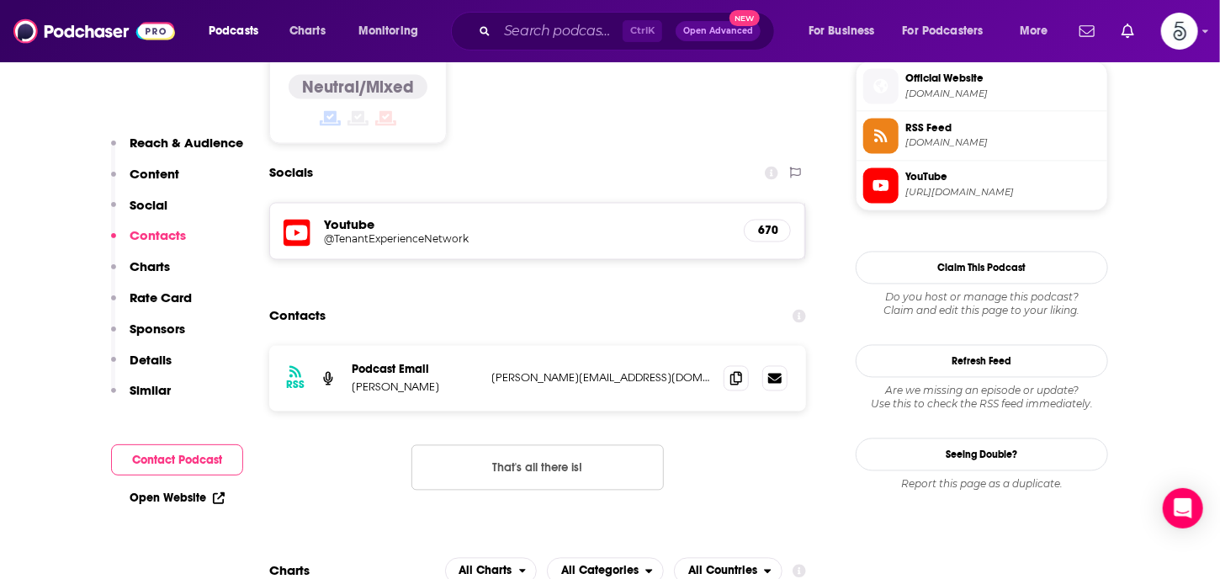
scroll to position [1387, 0]
